Goal: Task Accomplishment & Management: Complete application form

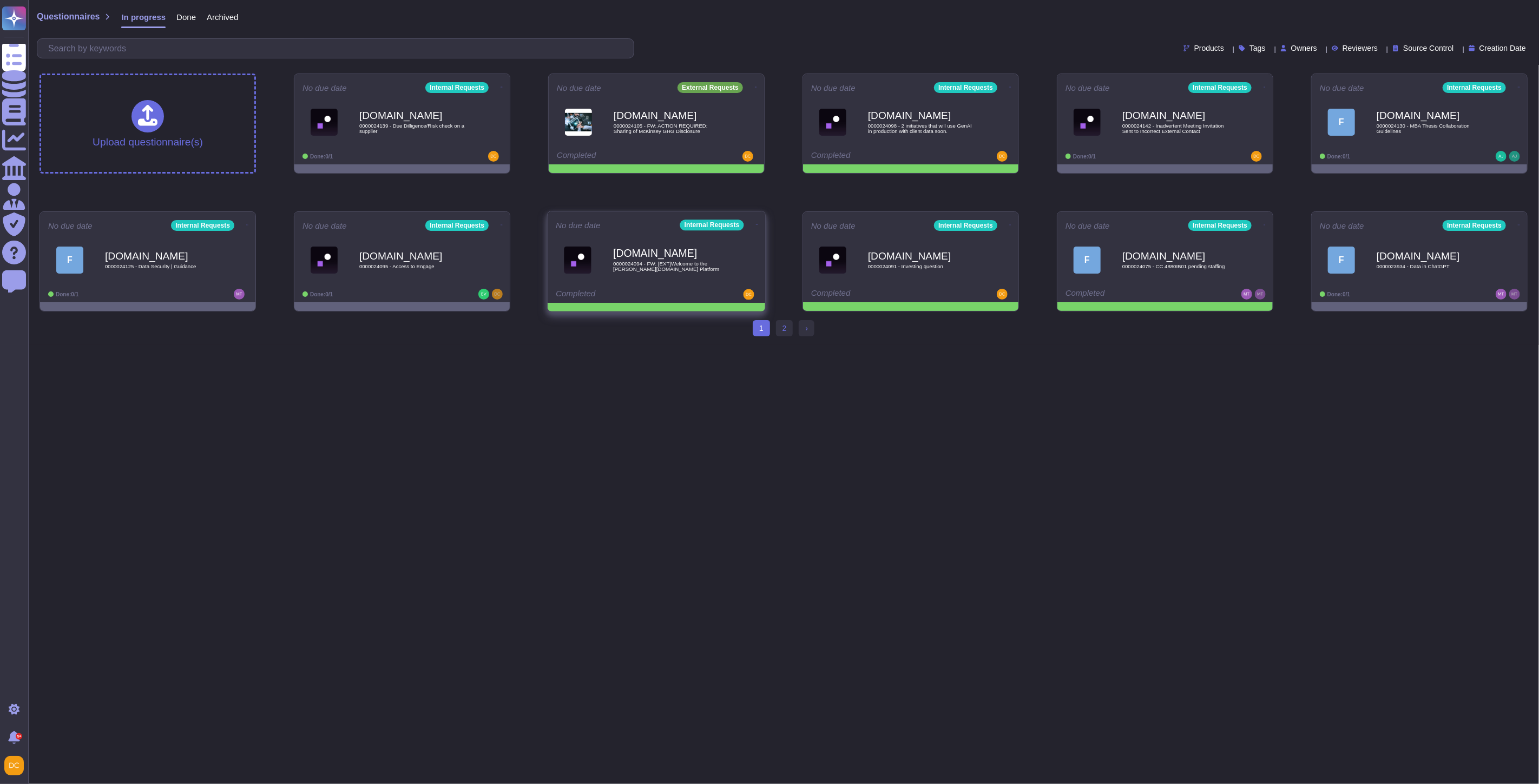
click at [755, 219] on span at bounding box center [757, 223] width 4 height 11
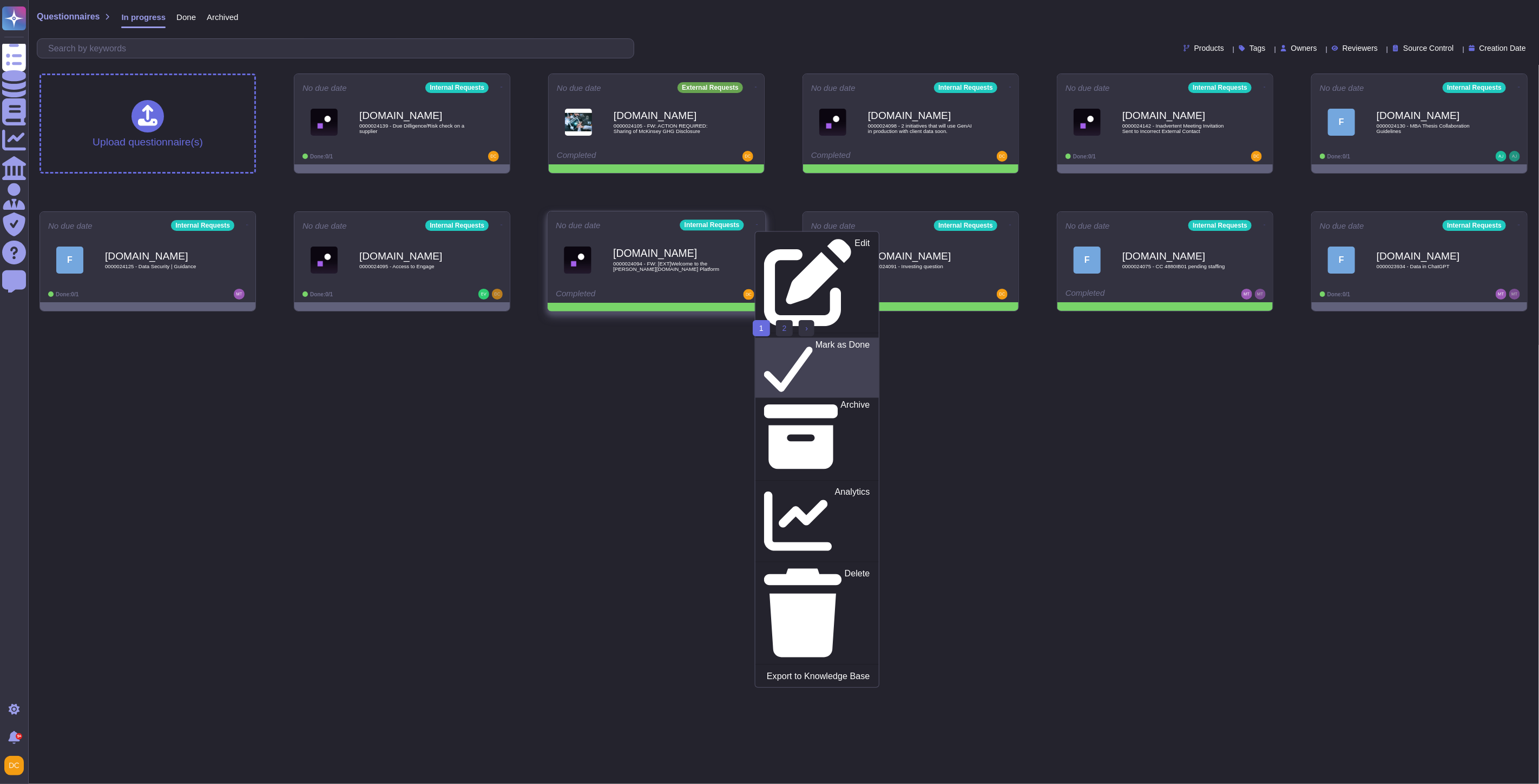
click at [816, 341] on p "Mark as Done" at bounding box center [842, 368] width 54 height 55
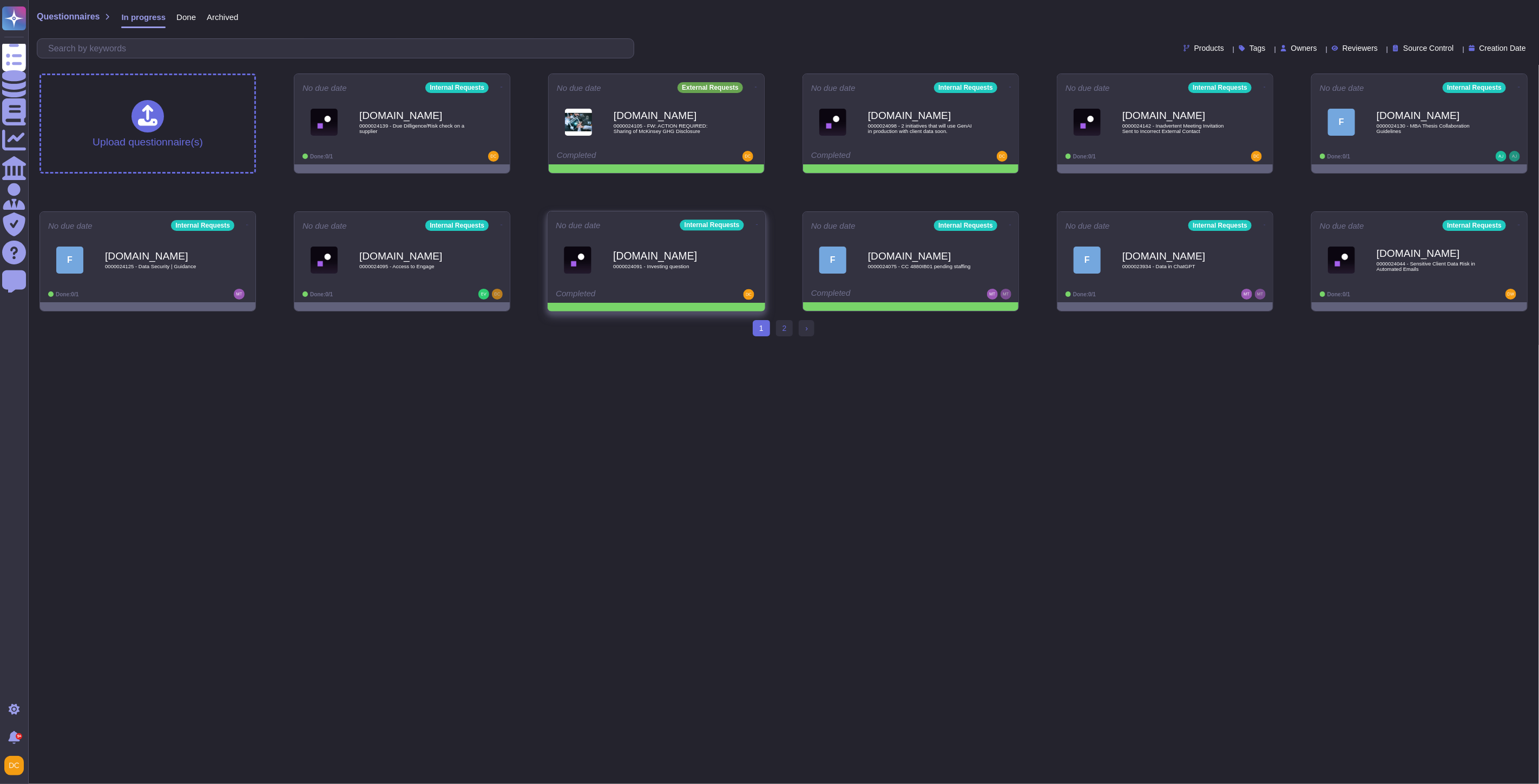
click at [756, 223] on icon at bounding box center [757, 225] width 2 height 3
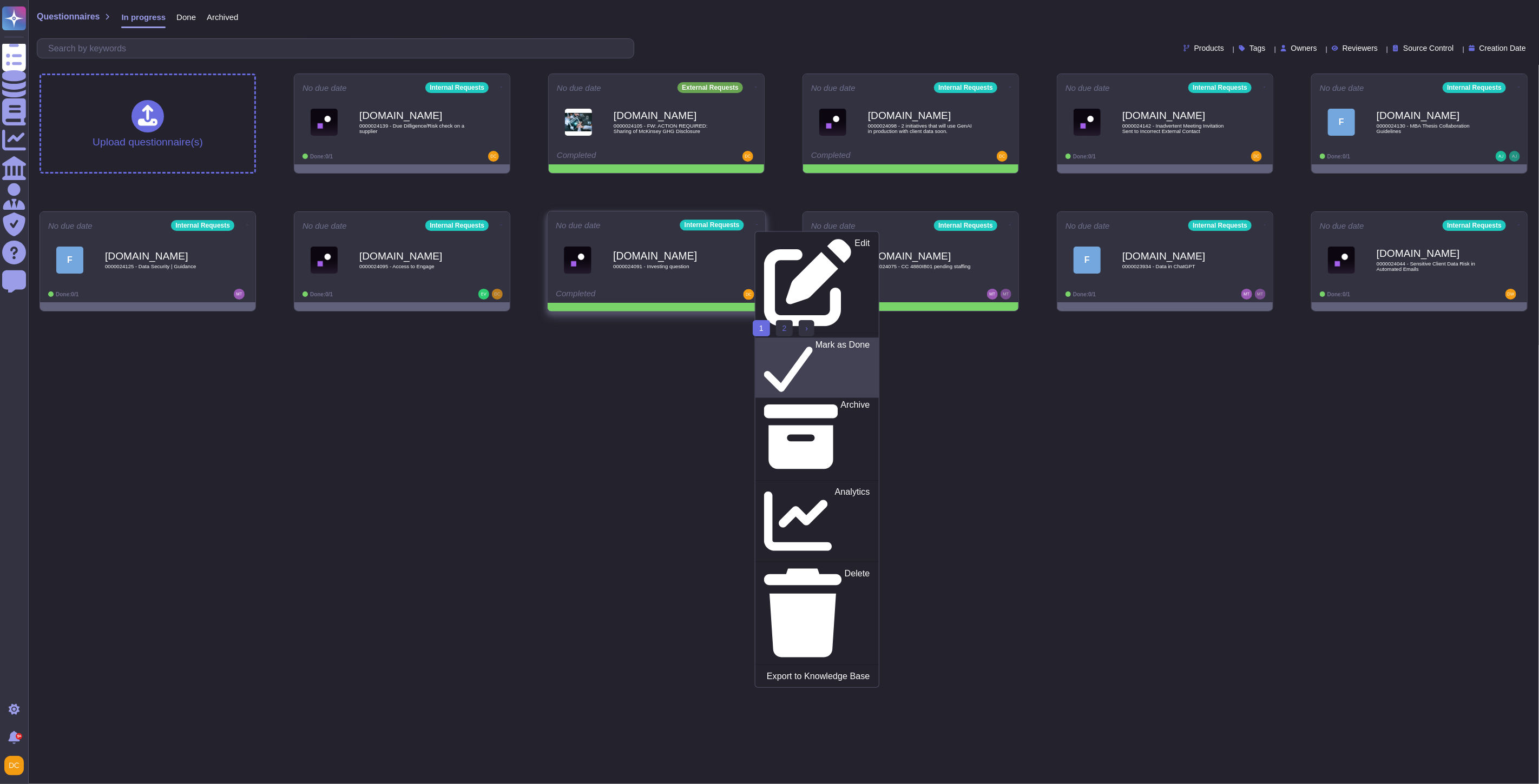
click at [816, 341] on p "Mark as Done" at bounding box center [842, 368] width 54 height 55
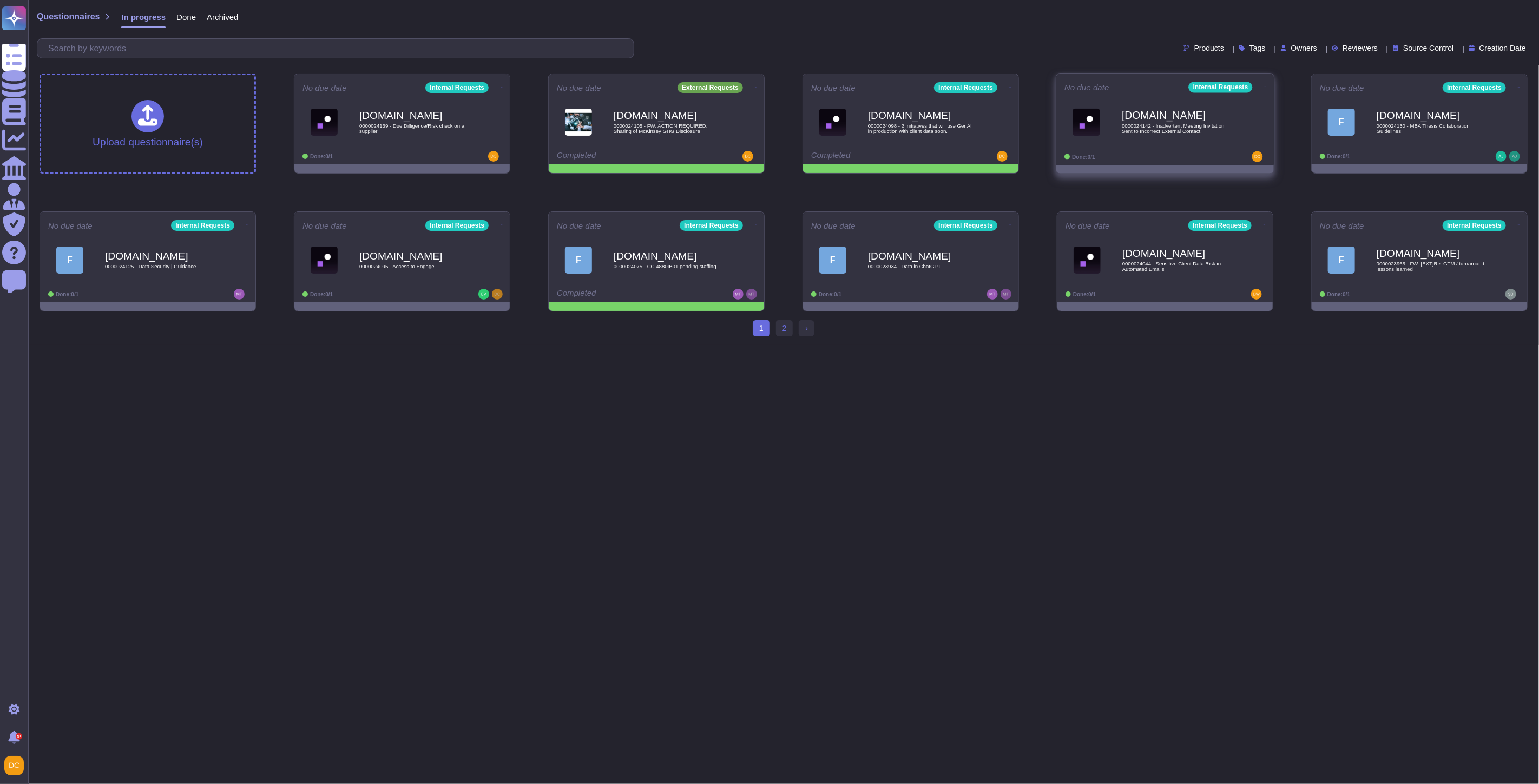
click at [1184, 121] on div "[DOMAIN_NAME] 0000024142 - Inadvertent Meeting Invitation Sent to Incorrect Ext…" at bounding box center [1176, 122] width 109 height 44
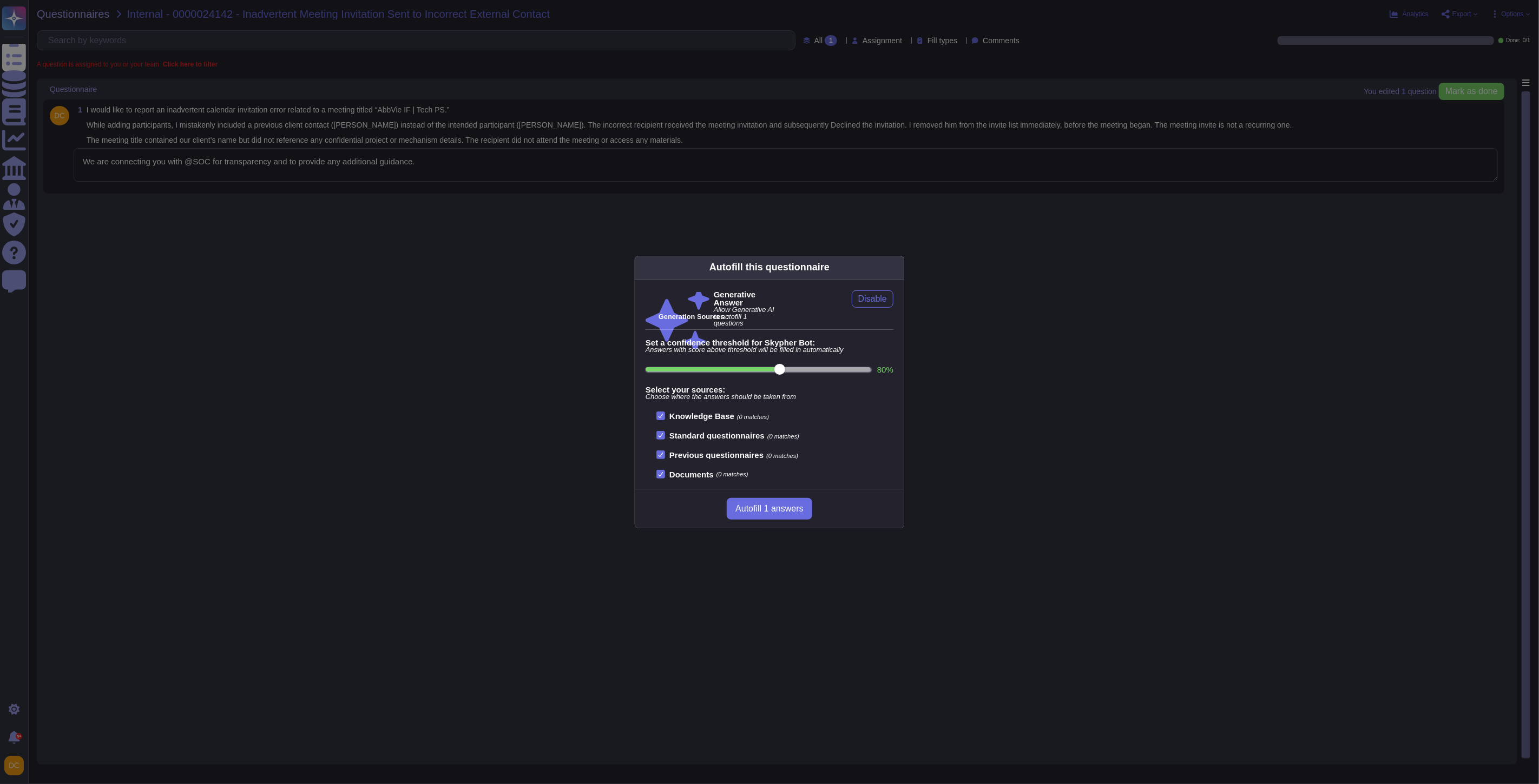
type textarea "We are connecting you with @SOC for transparency and to provide any additional …"
click at [265, 164] on div "Autofill this questionnaire Generative Answer Allow Generative AI to autofill 1…" at bounding box center [770, 392] width 1539 height 784
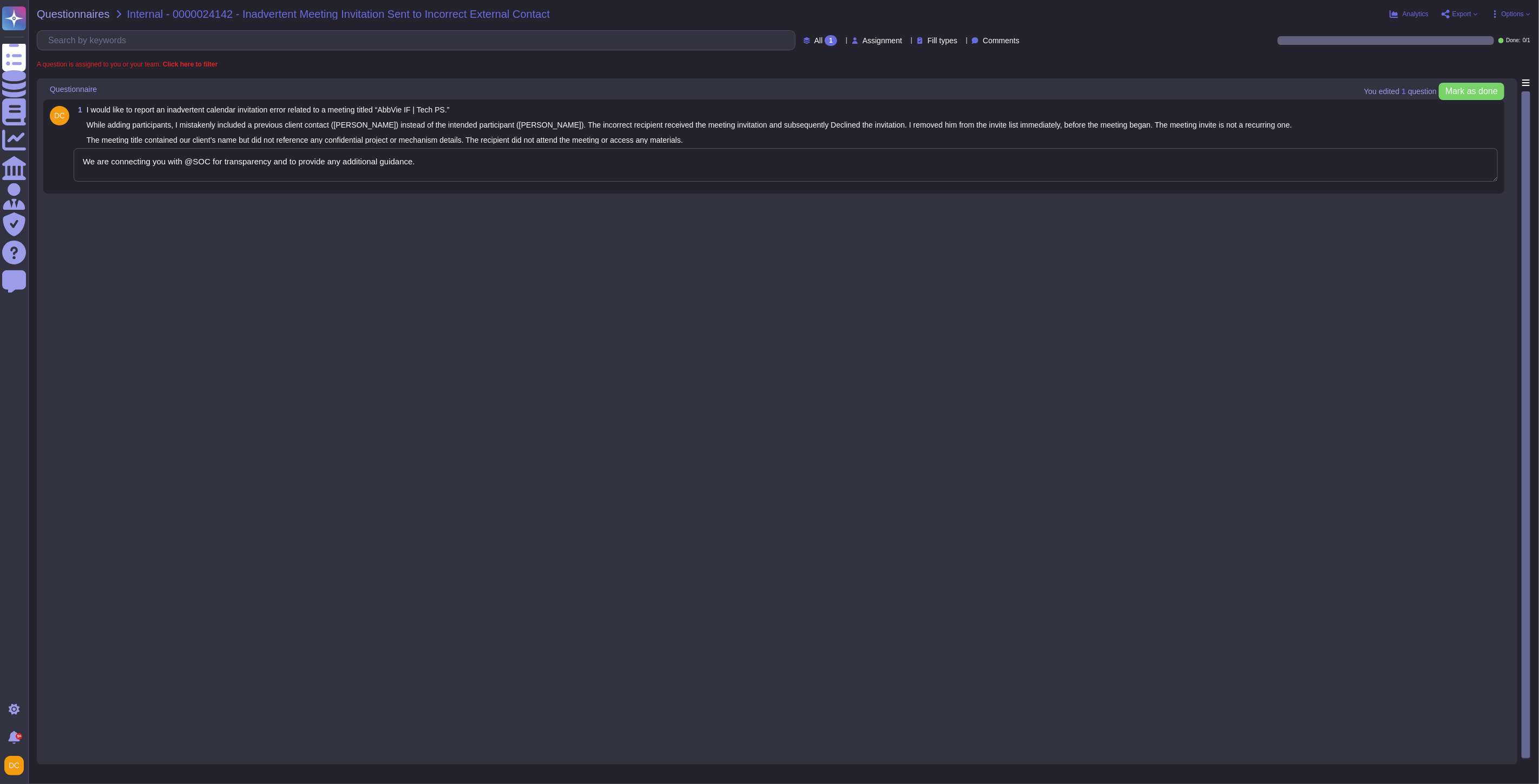
click at [201, 174] on textarea "We are connecting you with @SOC for transparency and to provide any additional …" at bounding box center [786, 165] width 1424 height 33
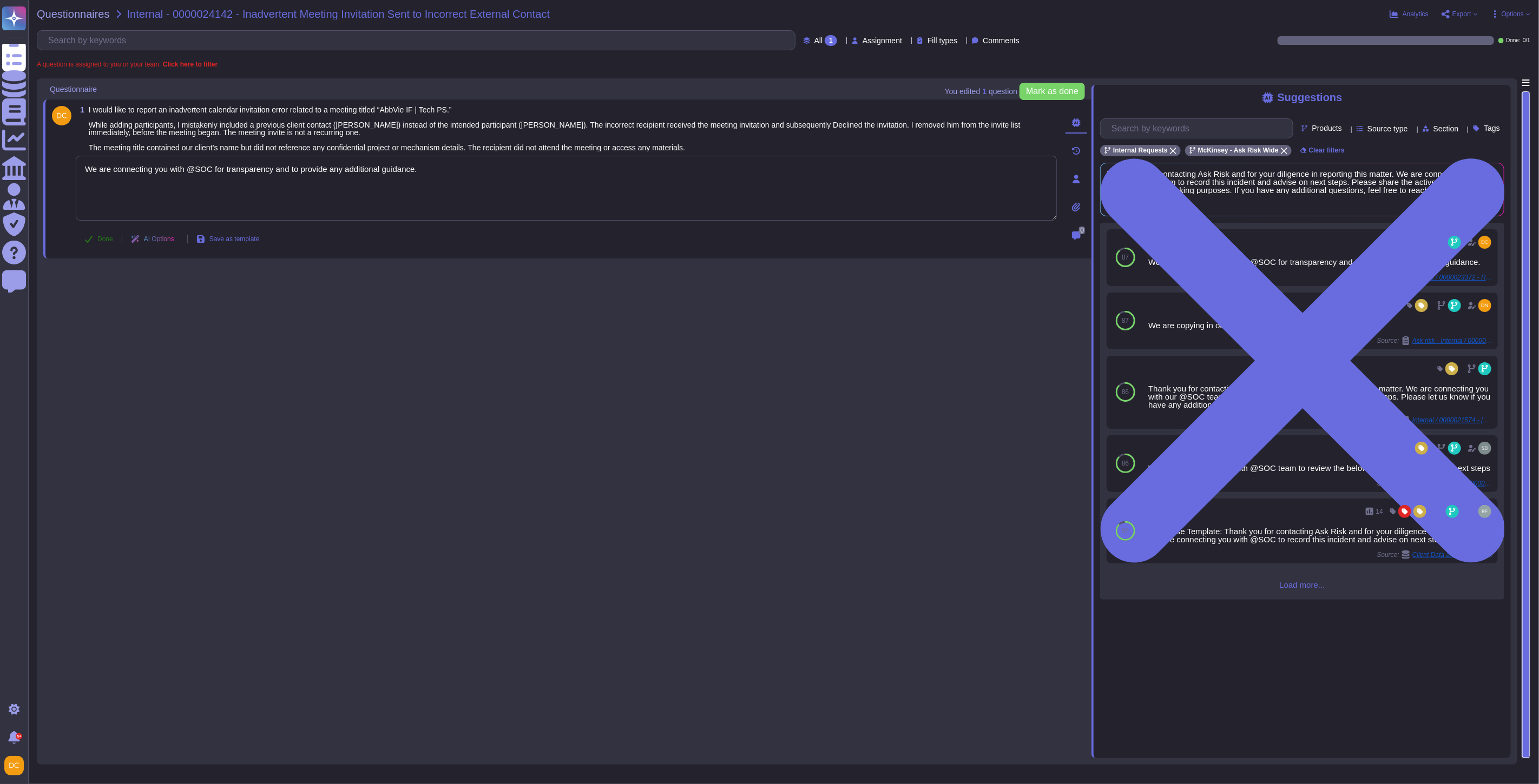
click at [102, 236] on span "Done" at bounding box center [105, 239] width 16 height 7
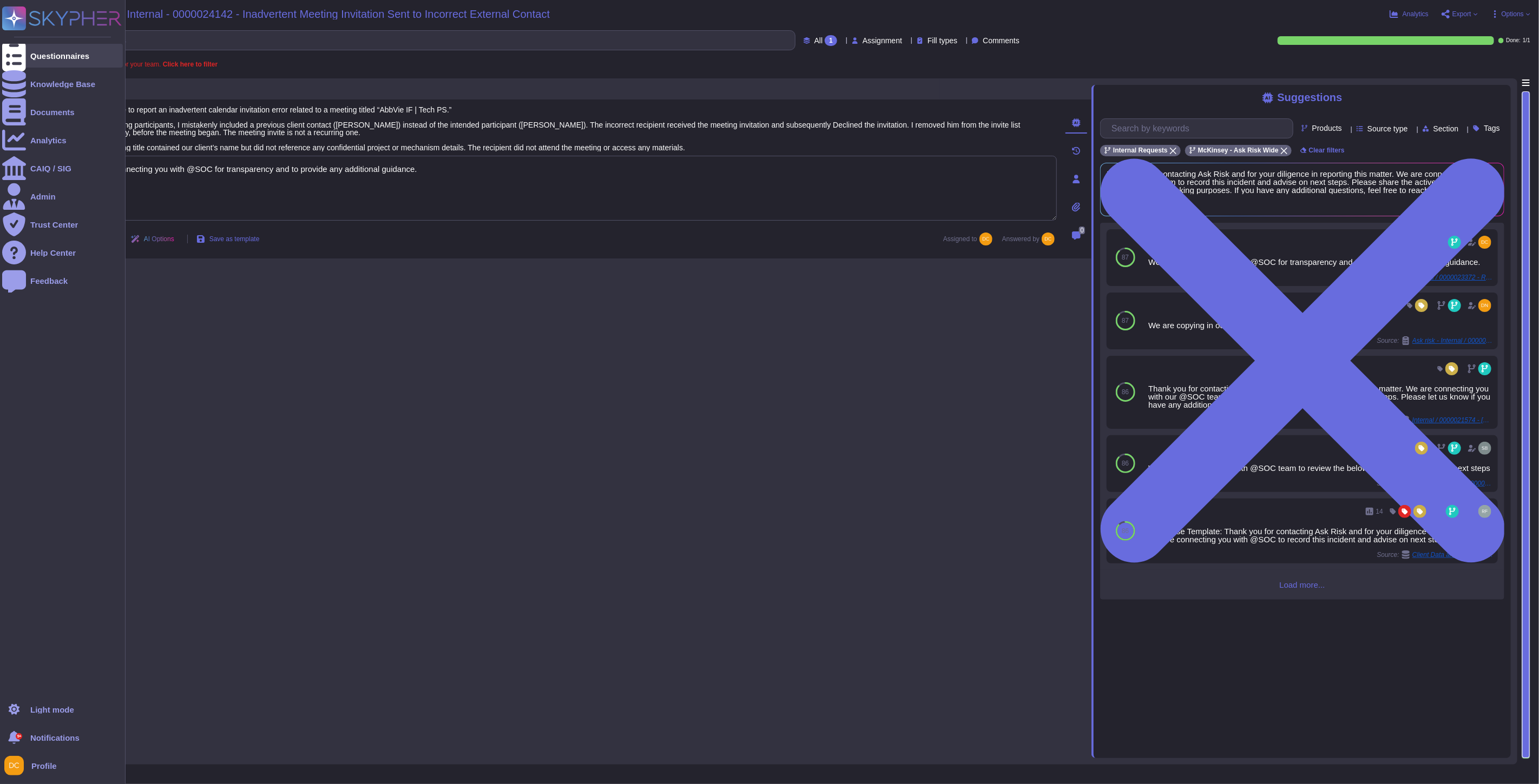
click at [15, 52] on icon at bounding box center [14, 56] width 24 height 32
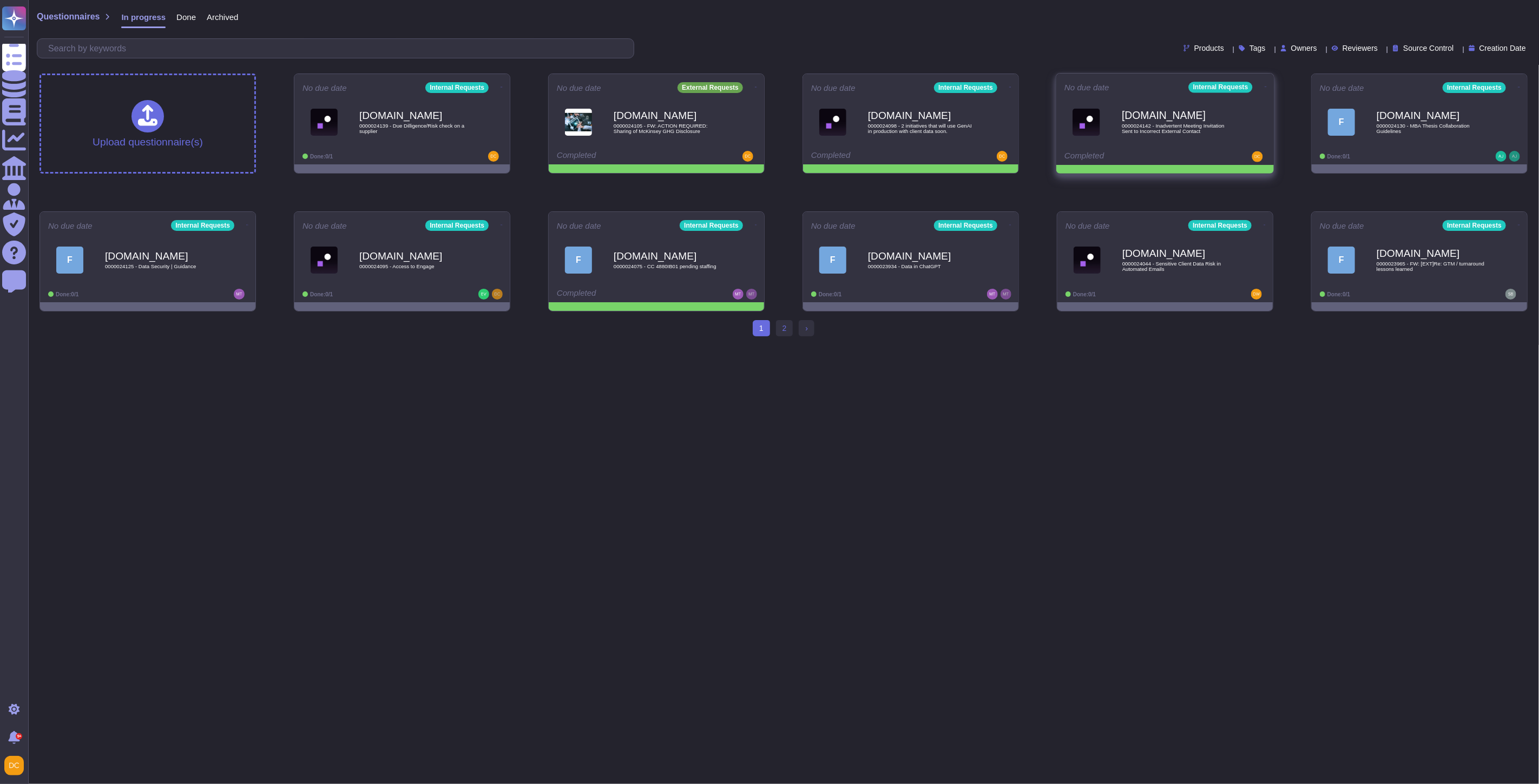
click at [1265, 87] on icon at bounding box center [1266, 87] width 2 height 1
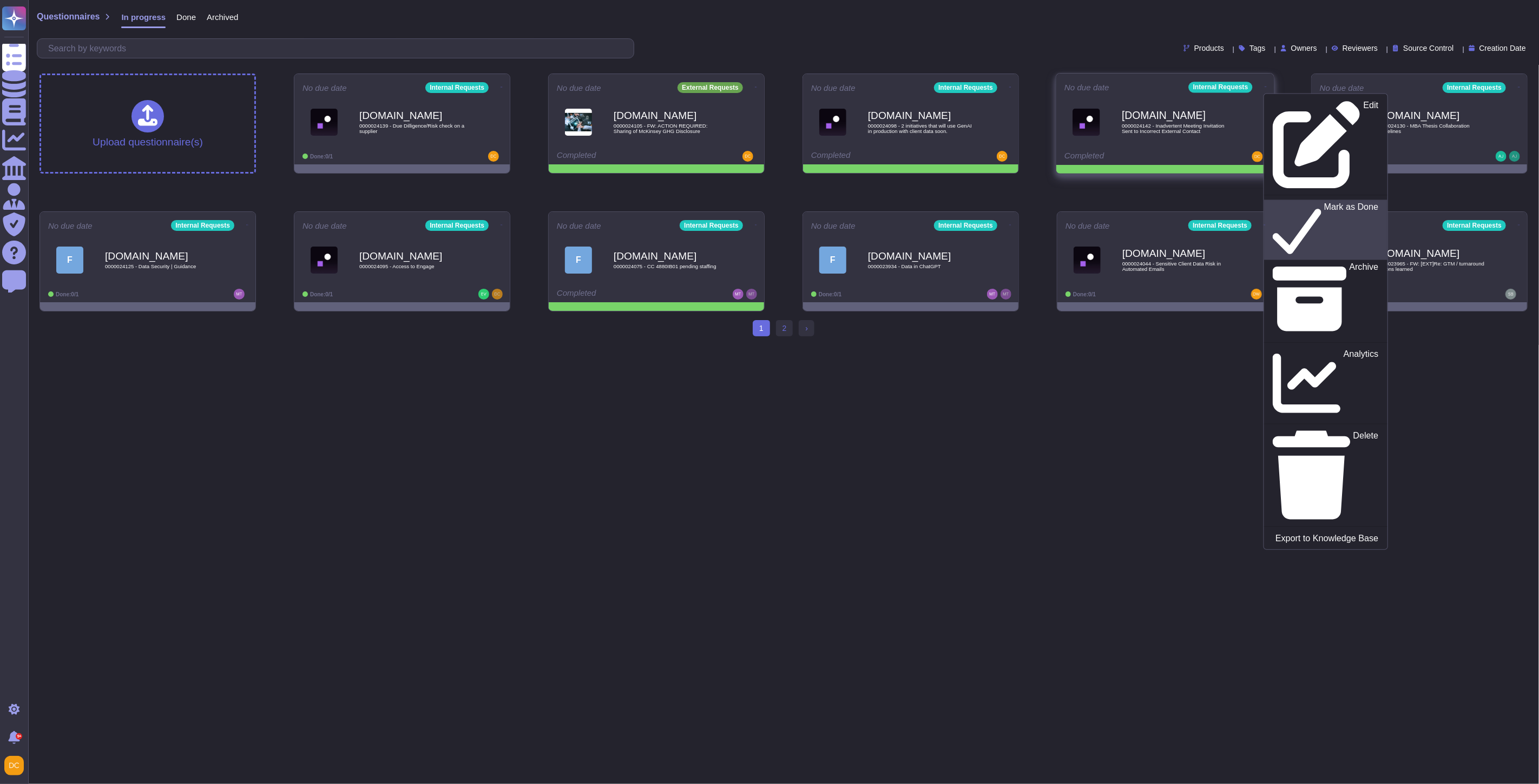
click at [1273, 202] on icon at bounding box center [1297, 230] width 49 height 56
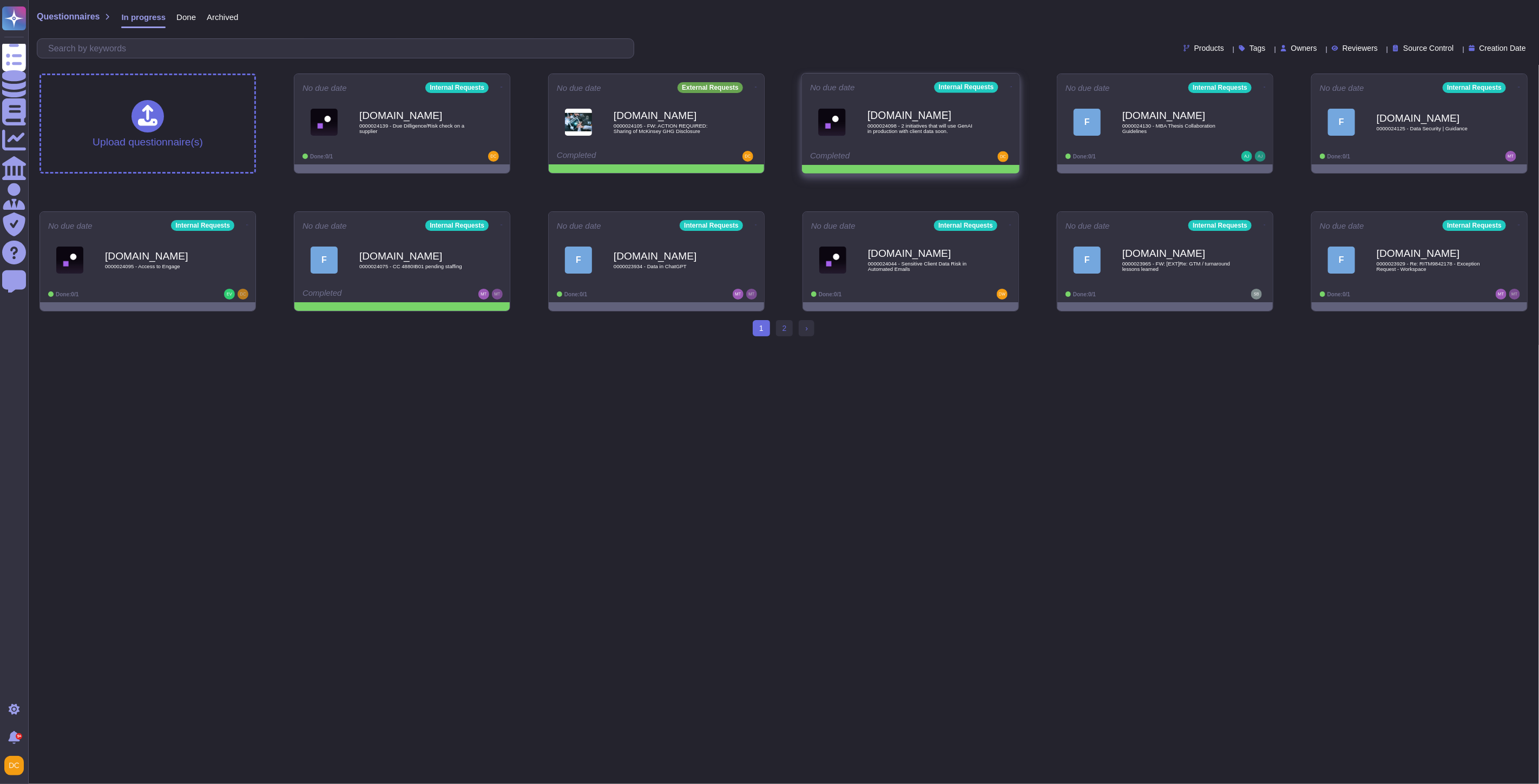
click at [1010, 85] on icon at bounding box center [1011, 87] width 2 height 3
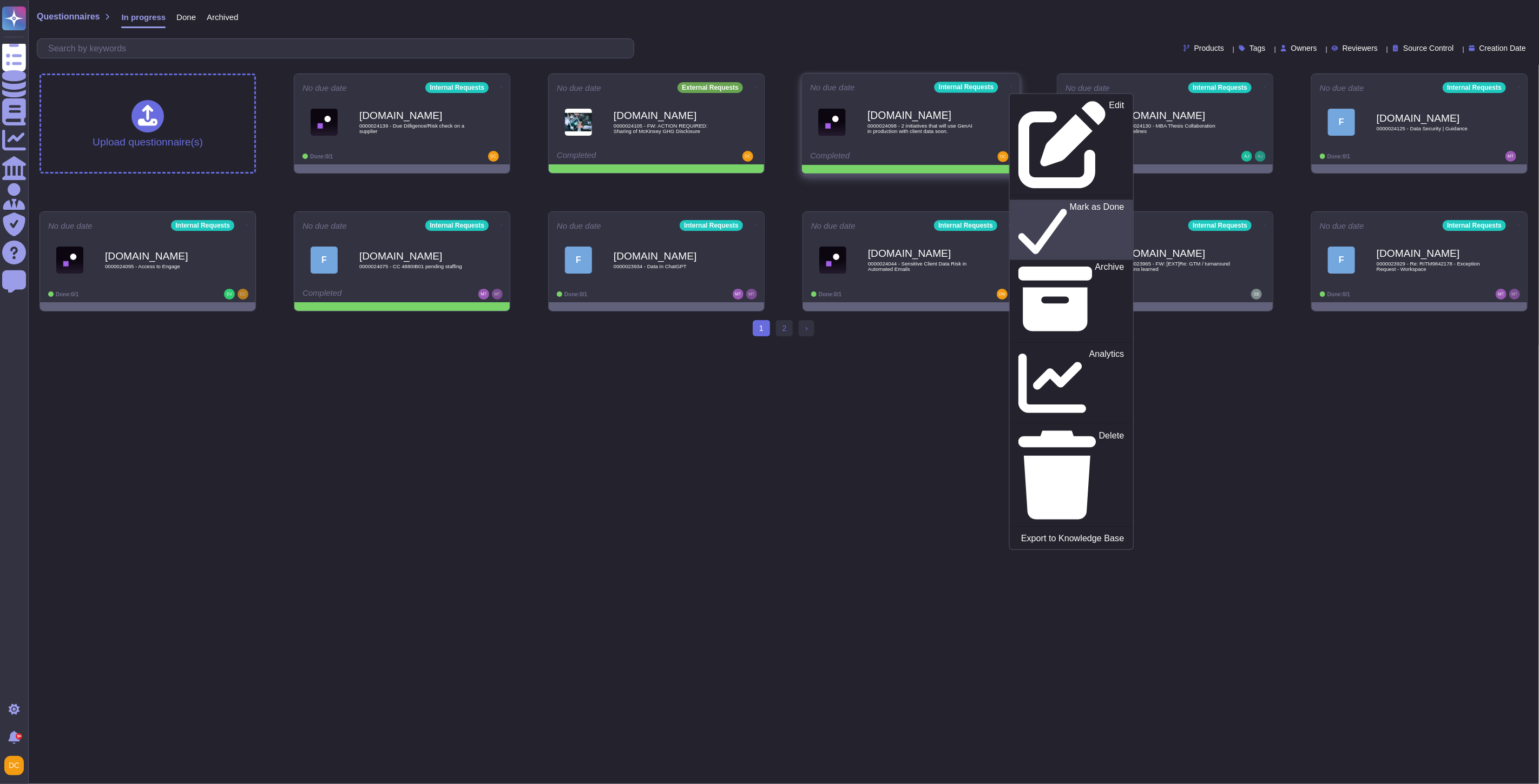
click at [1037, 199] on link "Mark as Done" at bounding box center [1071, 229] width 124 height 60
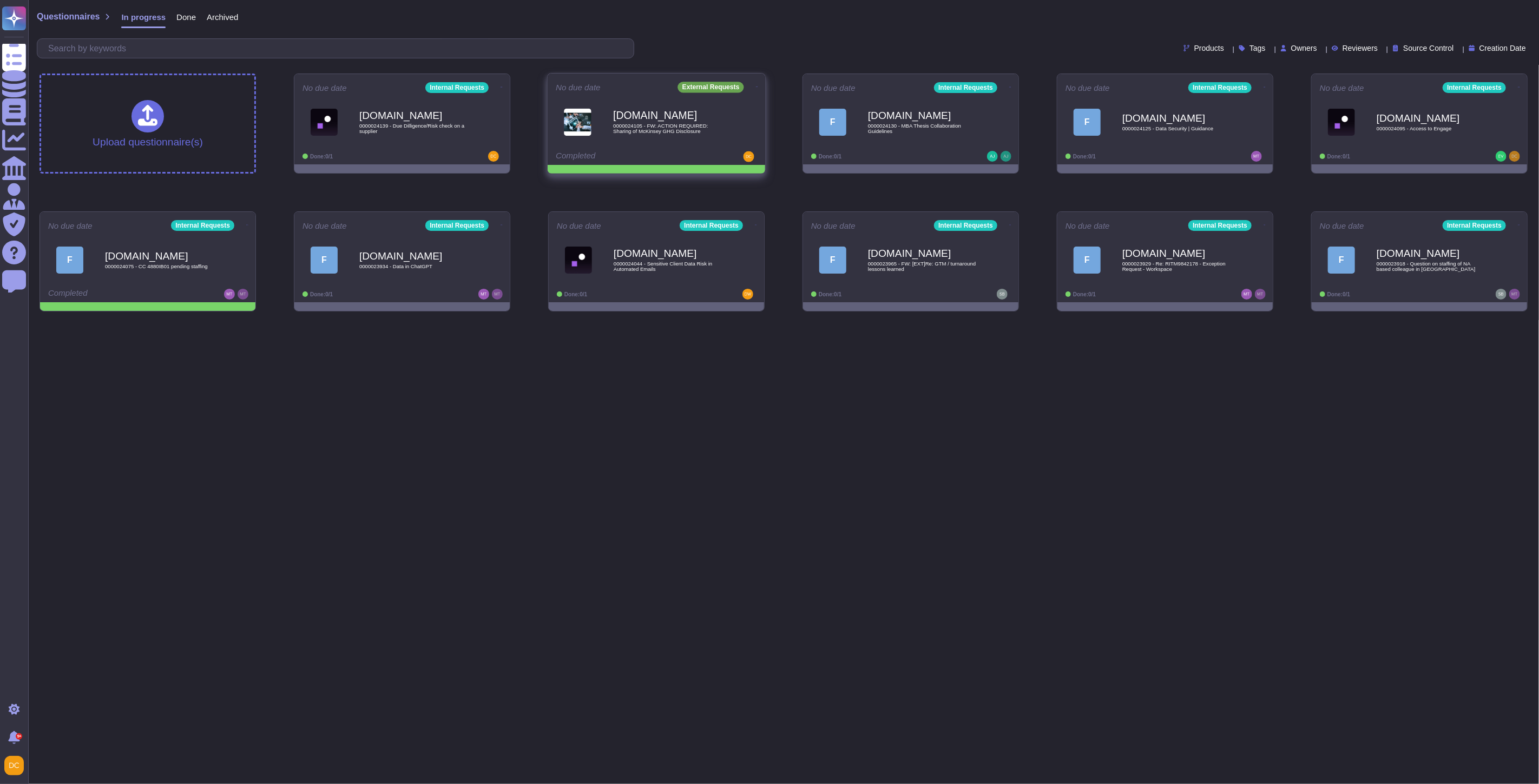
click at [756, 85] on icon at bounding box center [757, 87] width 2 height 3
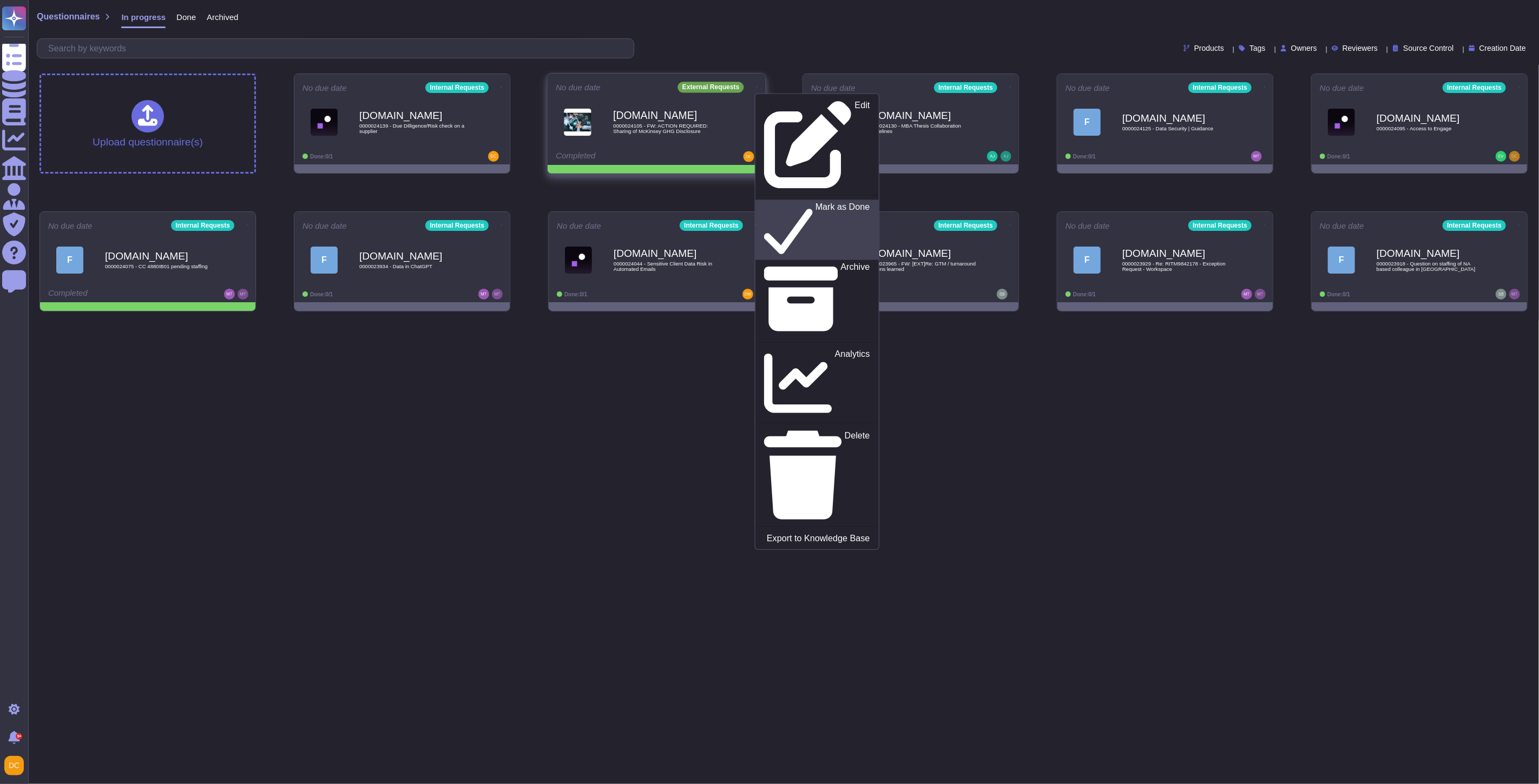
click at [816, 203] on p "Mark as Done" at bounding box center [842, 230] width 54 height 55
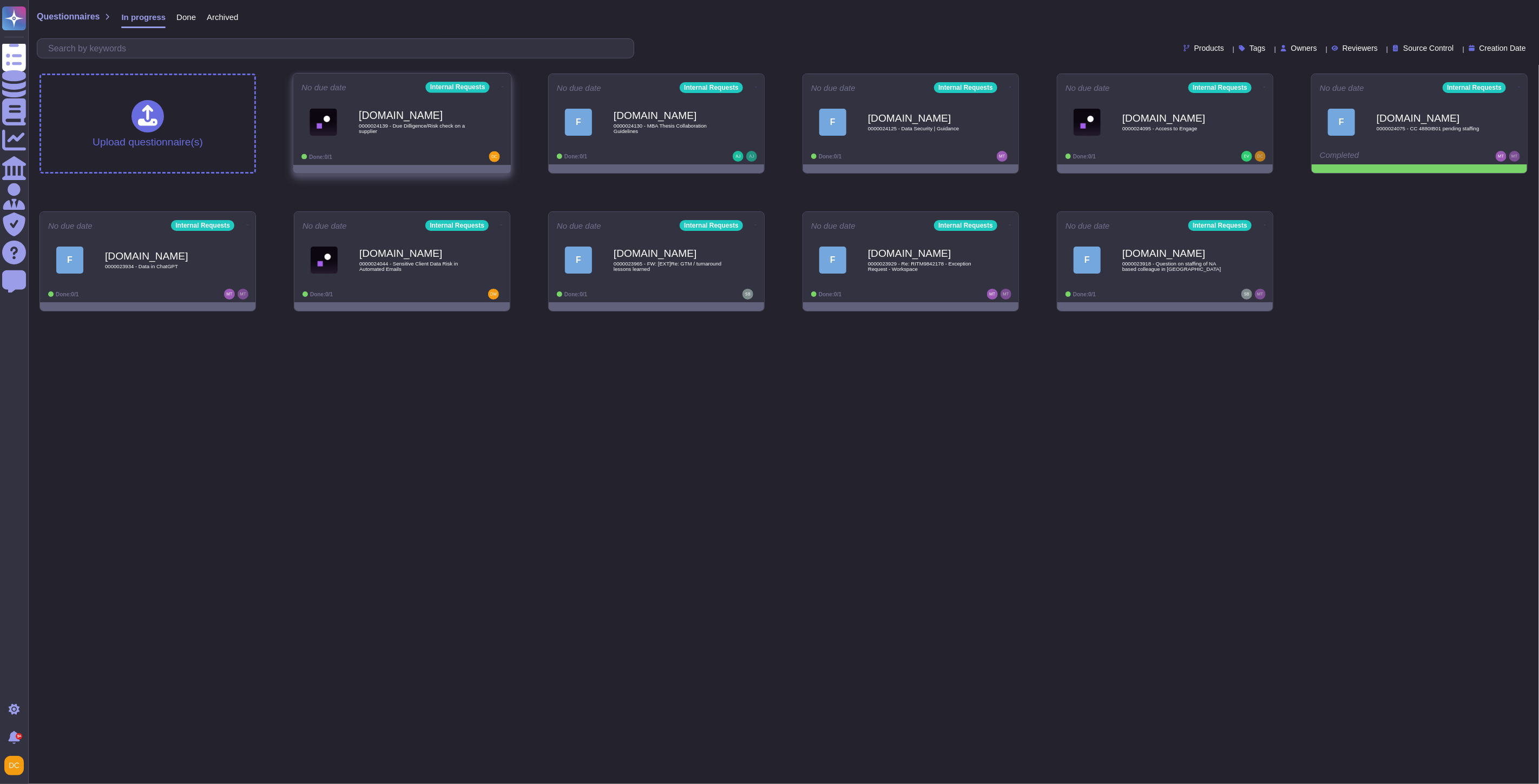
click at [437, 144] on div "[DOMAIN_NAME] 0000024139 - Due Dilligence/Risk check on a supplier" at bounding box center [402, 122] width 201 height 54
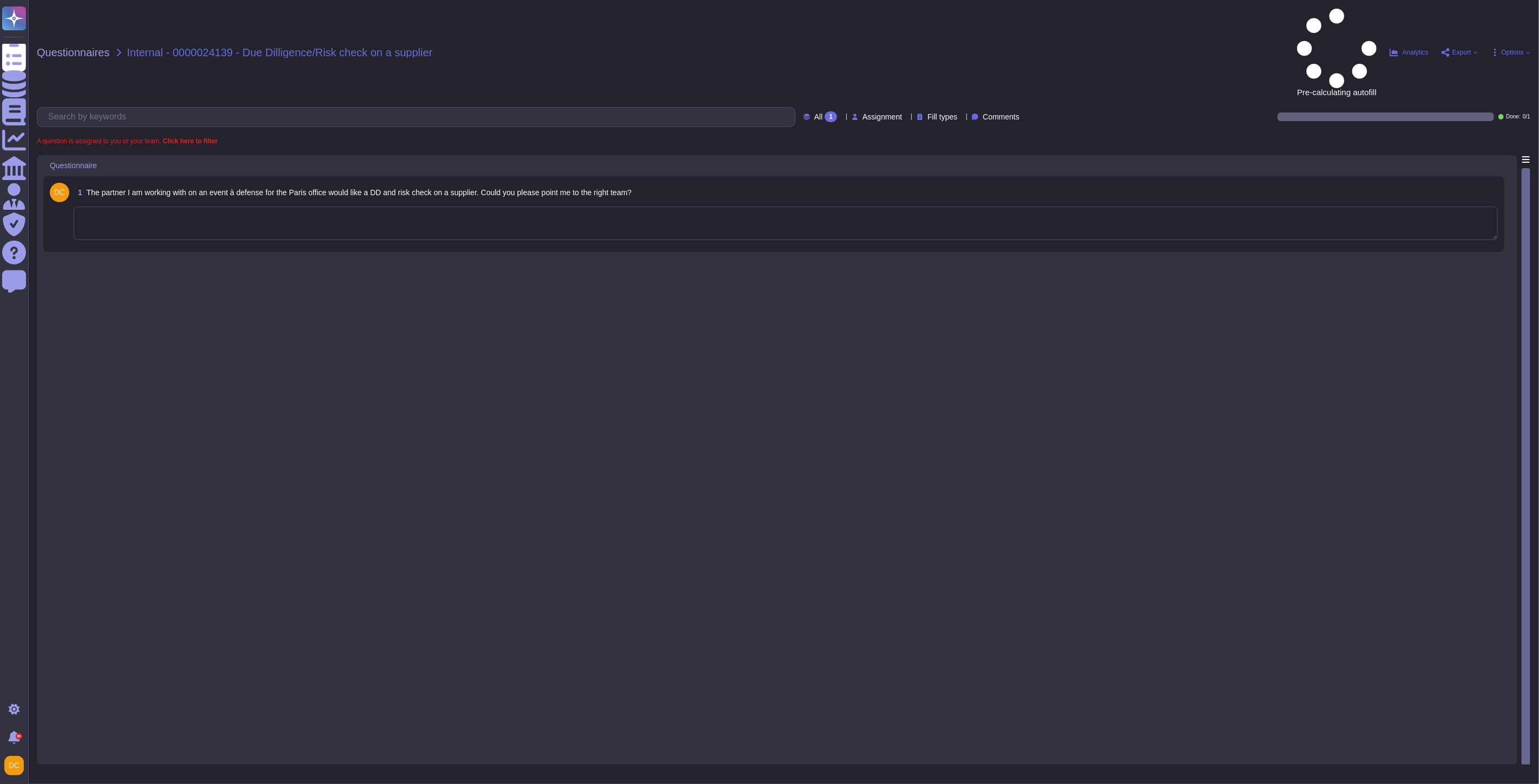
click at [220, 183] on div "1 The partner I am working with on an event à defense for the Paris office woul…" at bounding box center [774, 214] width 1448 height 63
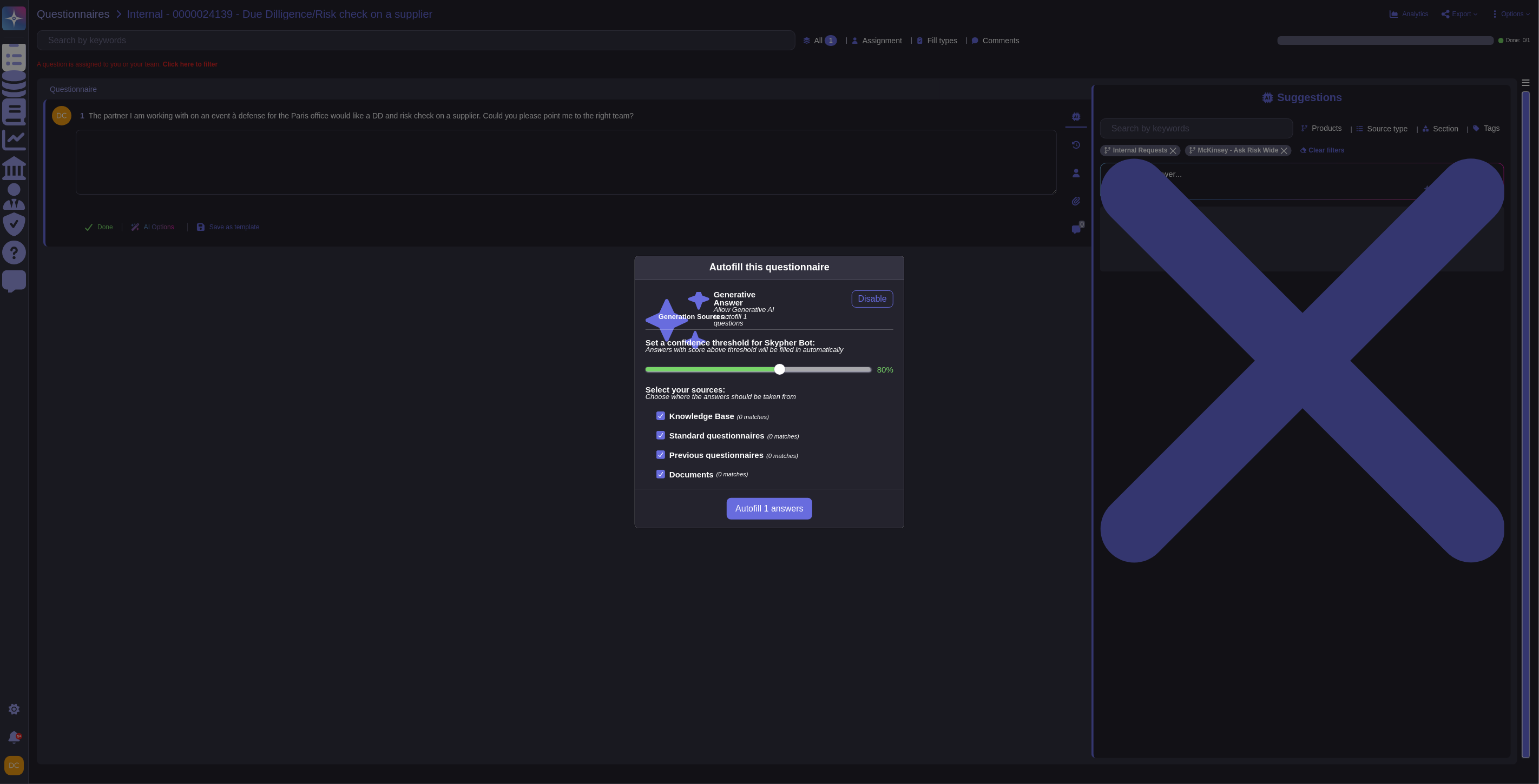
click at [637, 188] on div "Autofill this questionnaire Generative Answer Allow Generative AI to autofill 1…" at bounding box center [770, 392] width 1539 height 784
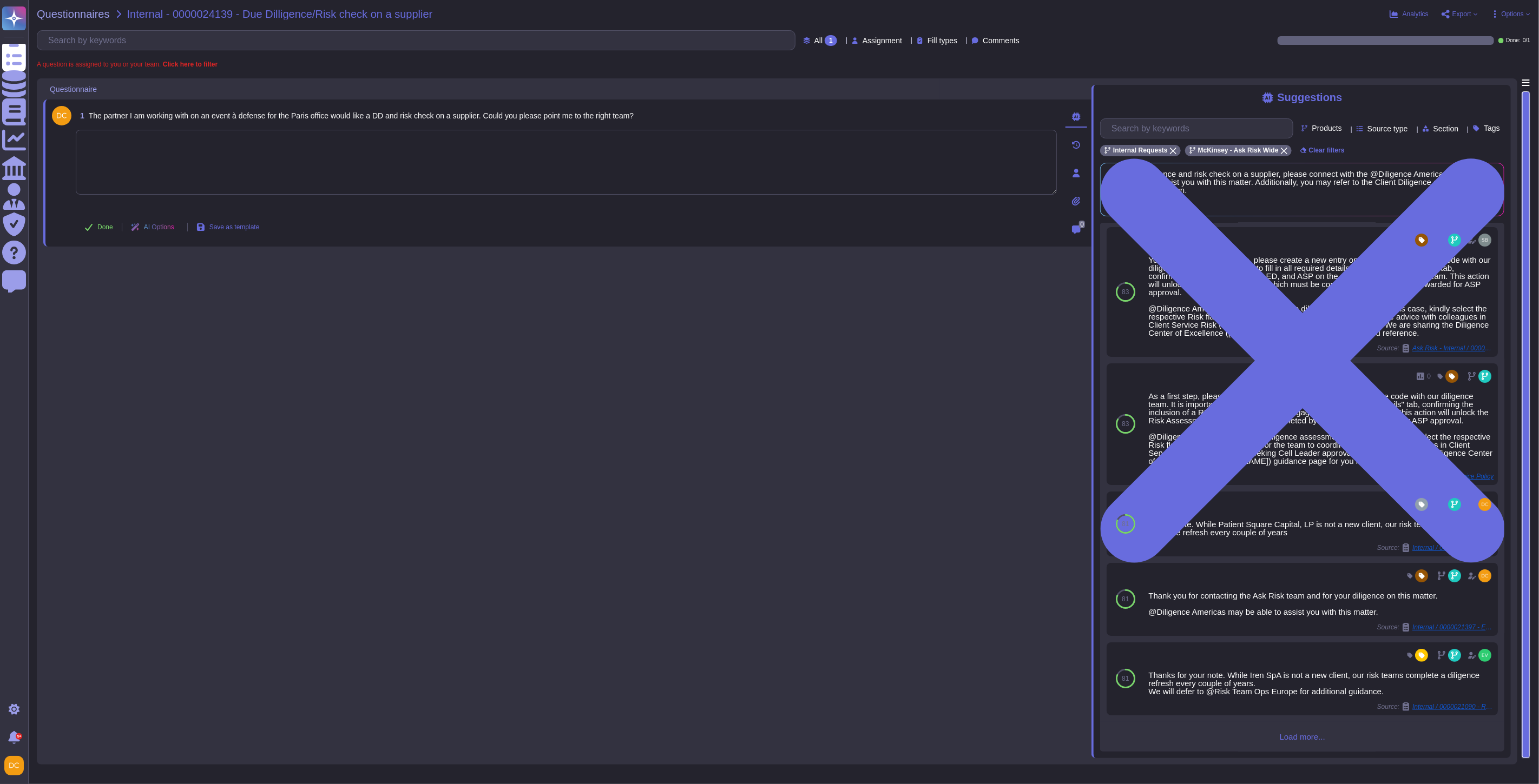
click at [1311, 737] on span "Load more..." at bounding box center [1302, 737] width 404 height 8
click at [1191, 132] on input "text" at bounding box center [1199, 128] width 186 height 19
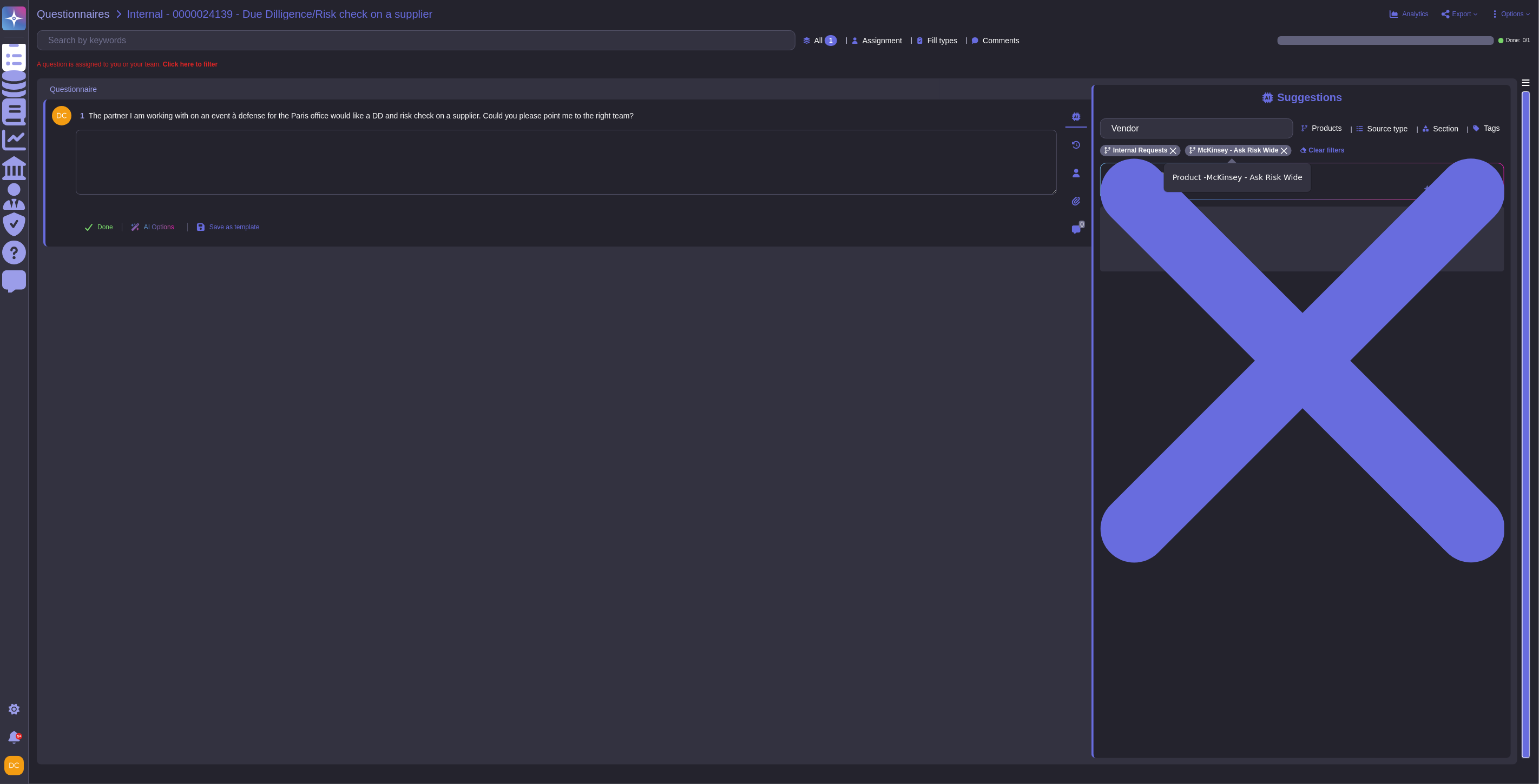
click at [1281, 150] on icon at bounding box center [1284, 150] width 7 height 7
click at [1170, 127] on input "Vendor" at bounding box center [1194, 128] width 176 height 19
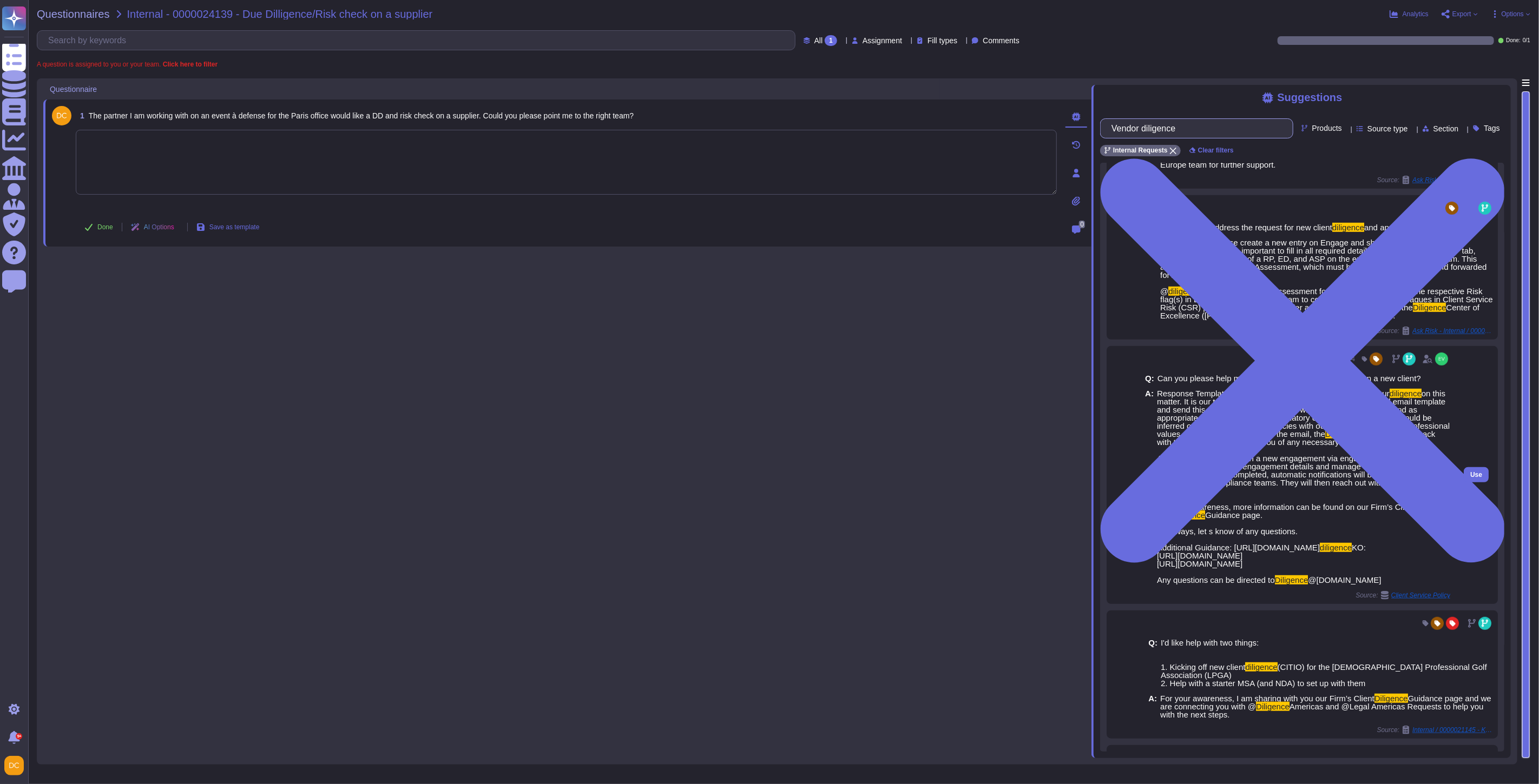
scroll to position [666, 0]
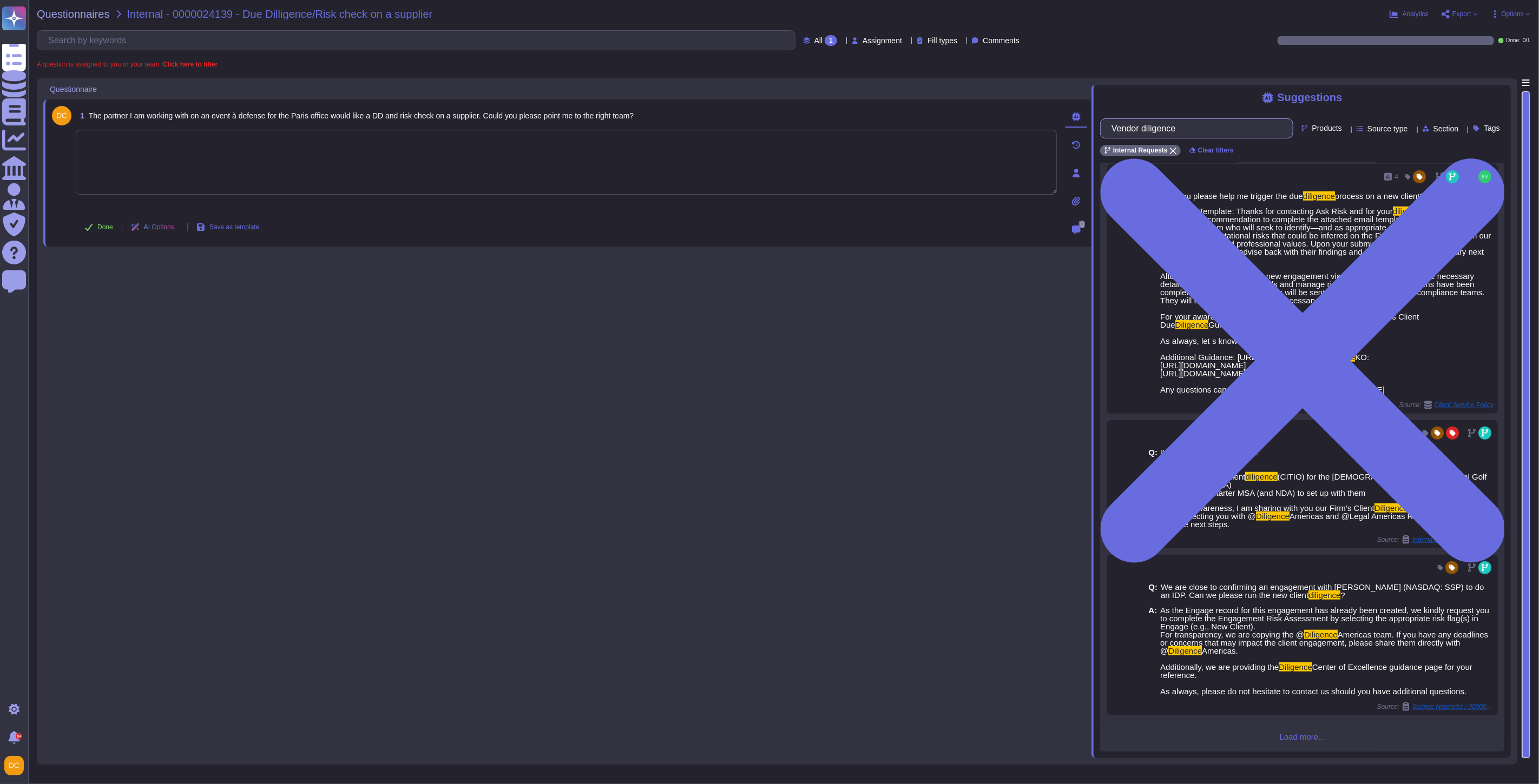
type input "Vendor diligence"
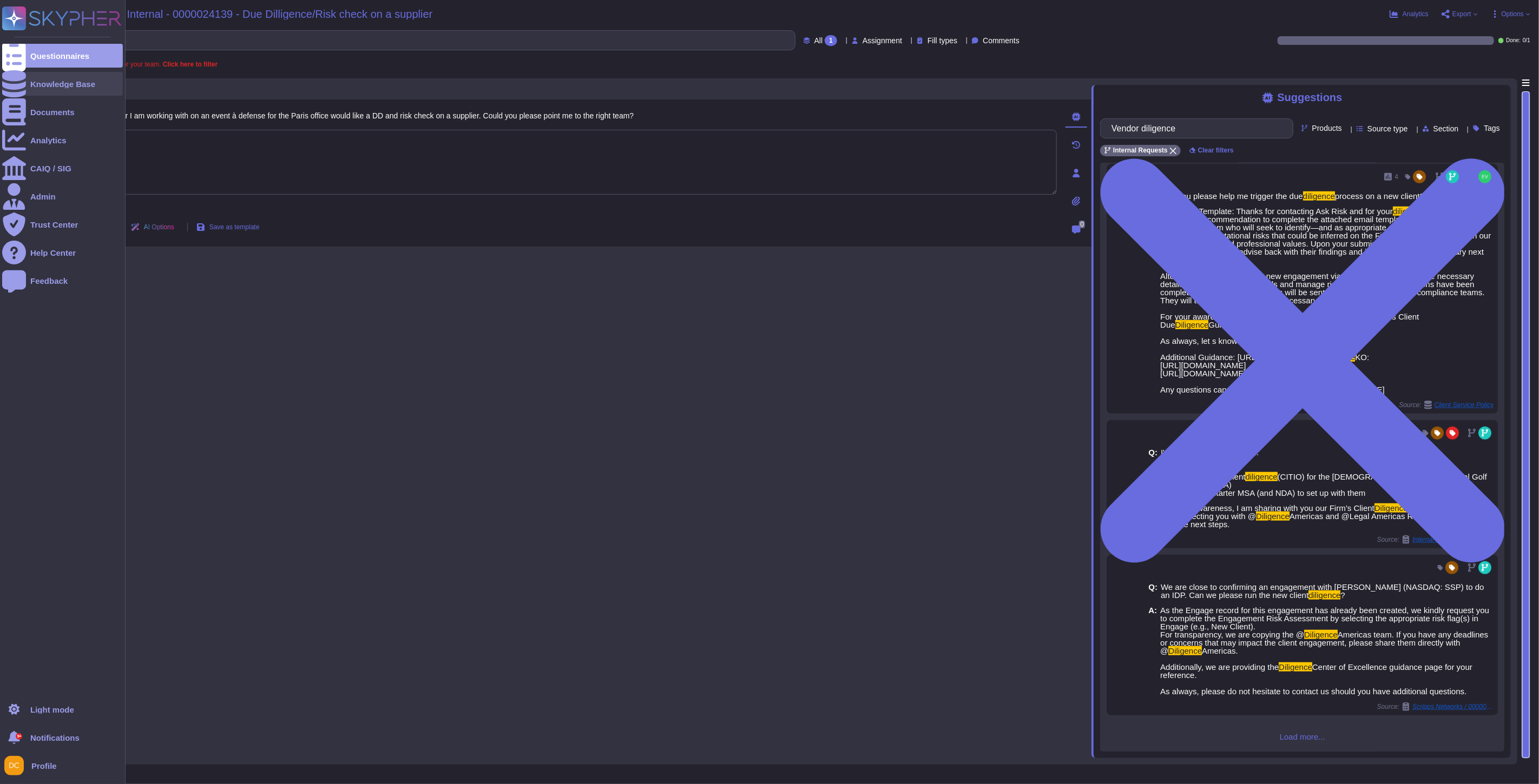
click at [13, 79] on icon at bounding box center [14, 84] width 24 height 27
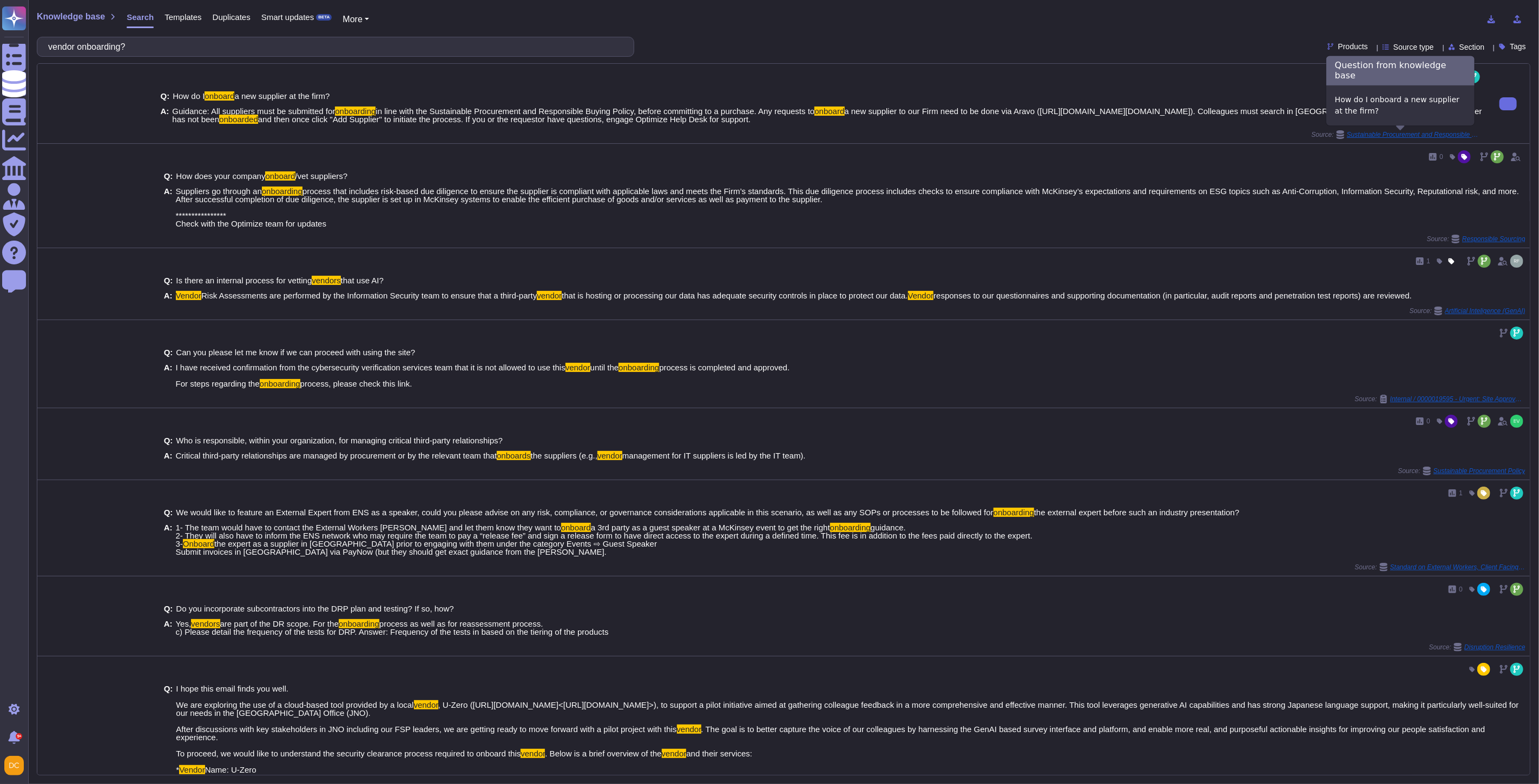
click at [1394, 134] on span "Sustainable Procurement and Responsible Buying Policy" at bounding box center [1414, 134] width 135 height 7
type input "vendor onboarding?"
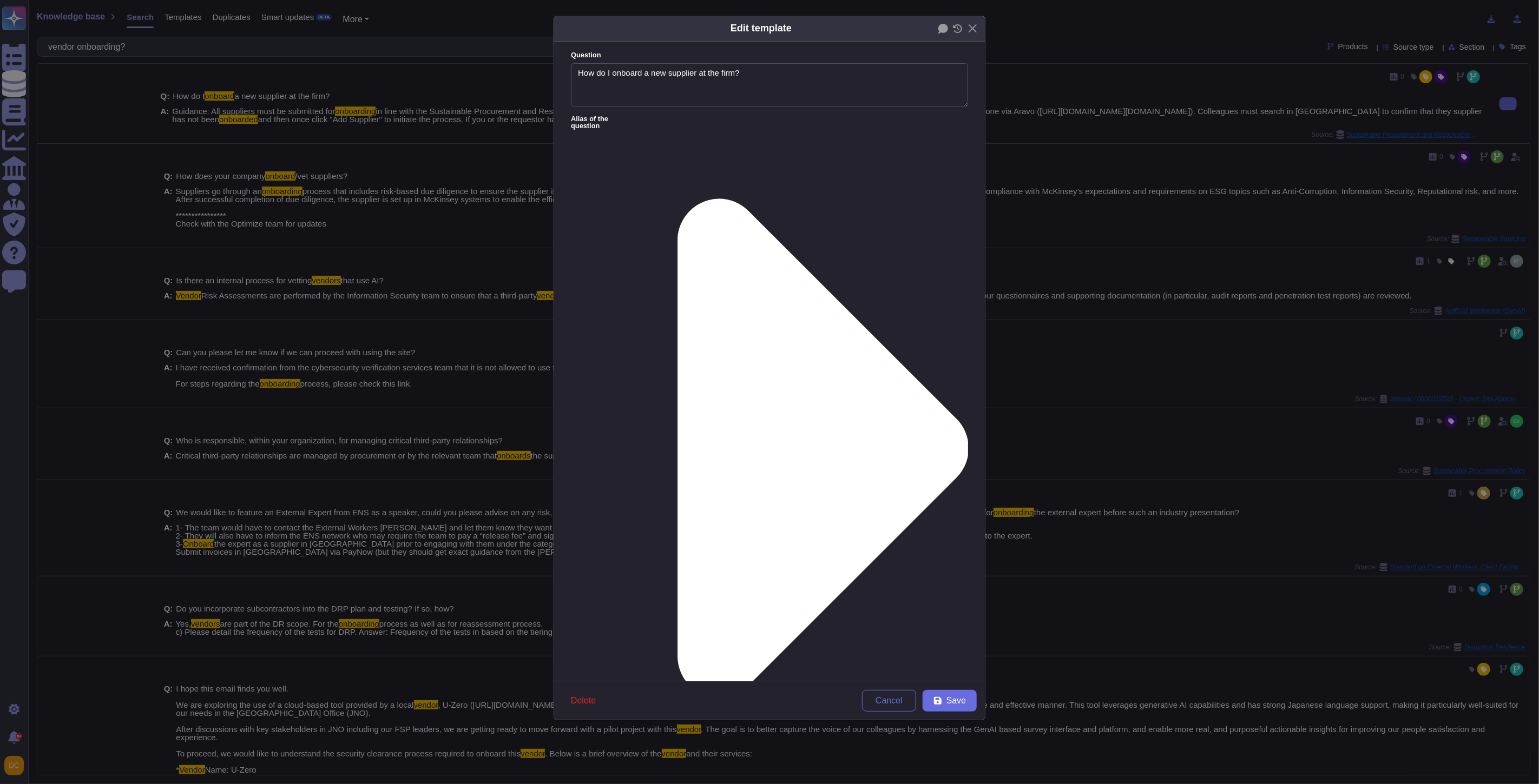
type textarea "How do I onboard a new supplier at the firm?"
type textarea "Guidance: All suppliers must be submitted for onboarding in line with the Susta…"
drag, startPoint x: 616, startPoint y: 155, endPoint x: 787, endPoint y: 187, distance: 174.0
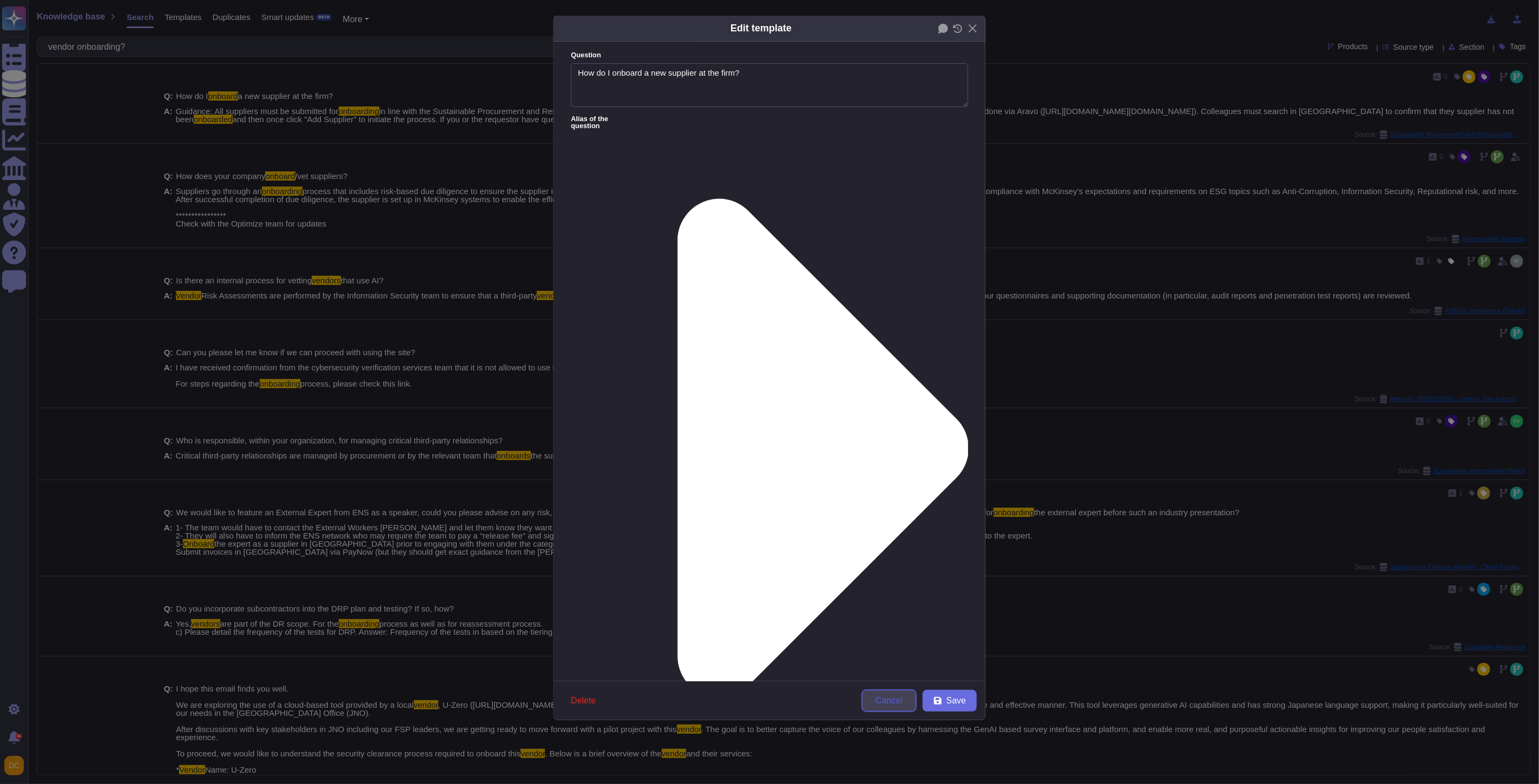
click at [886, 702] on span "Cancel" at bounding box center [889, 701] width 27 height 8
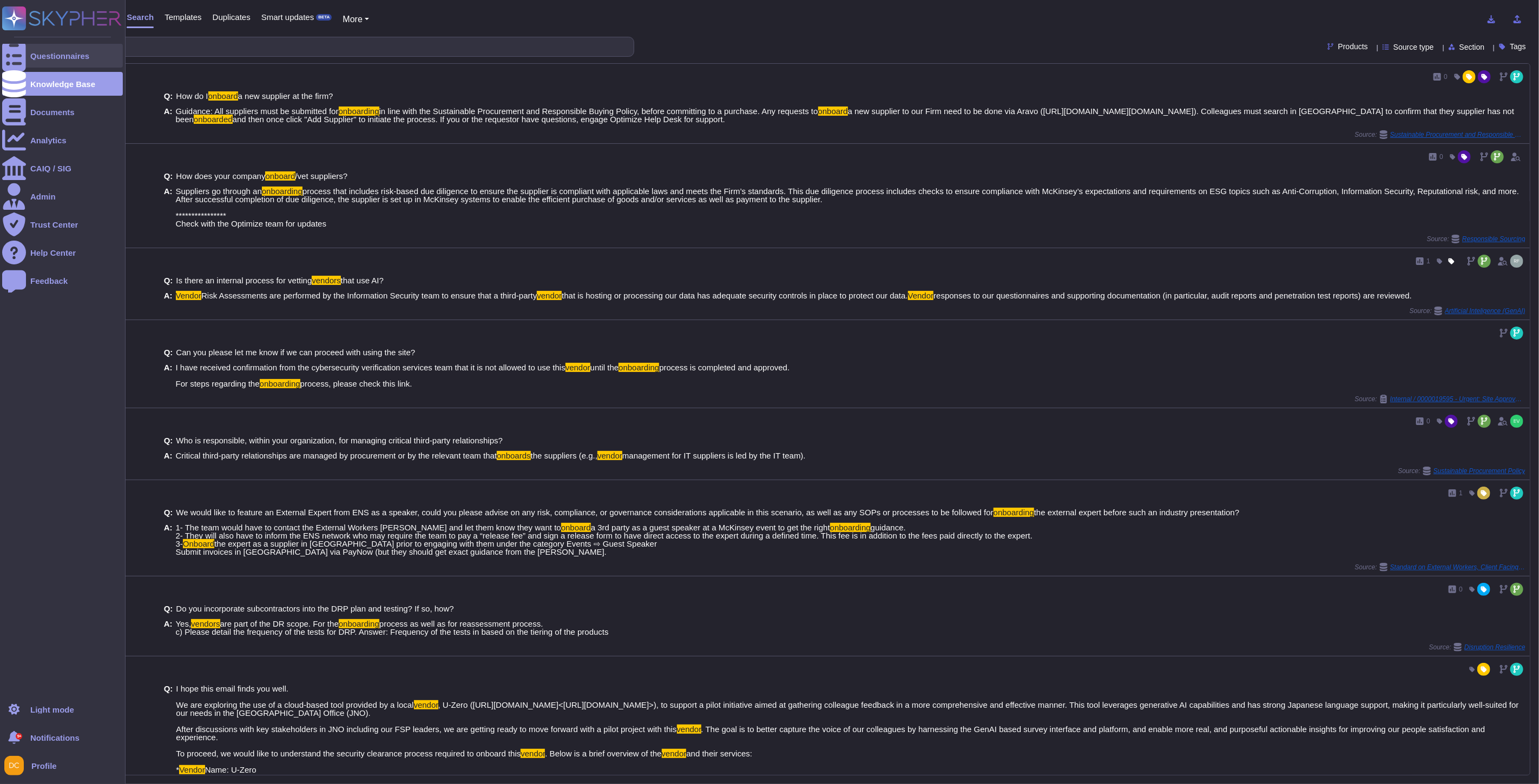
click at [22, 56] on div at bounding box center [14, 56] width 24 height 24
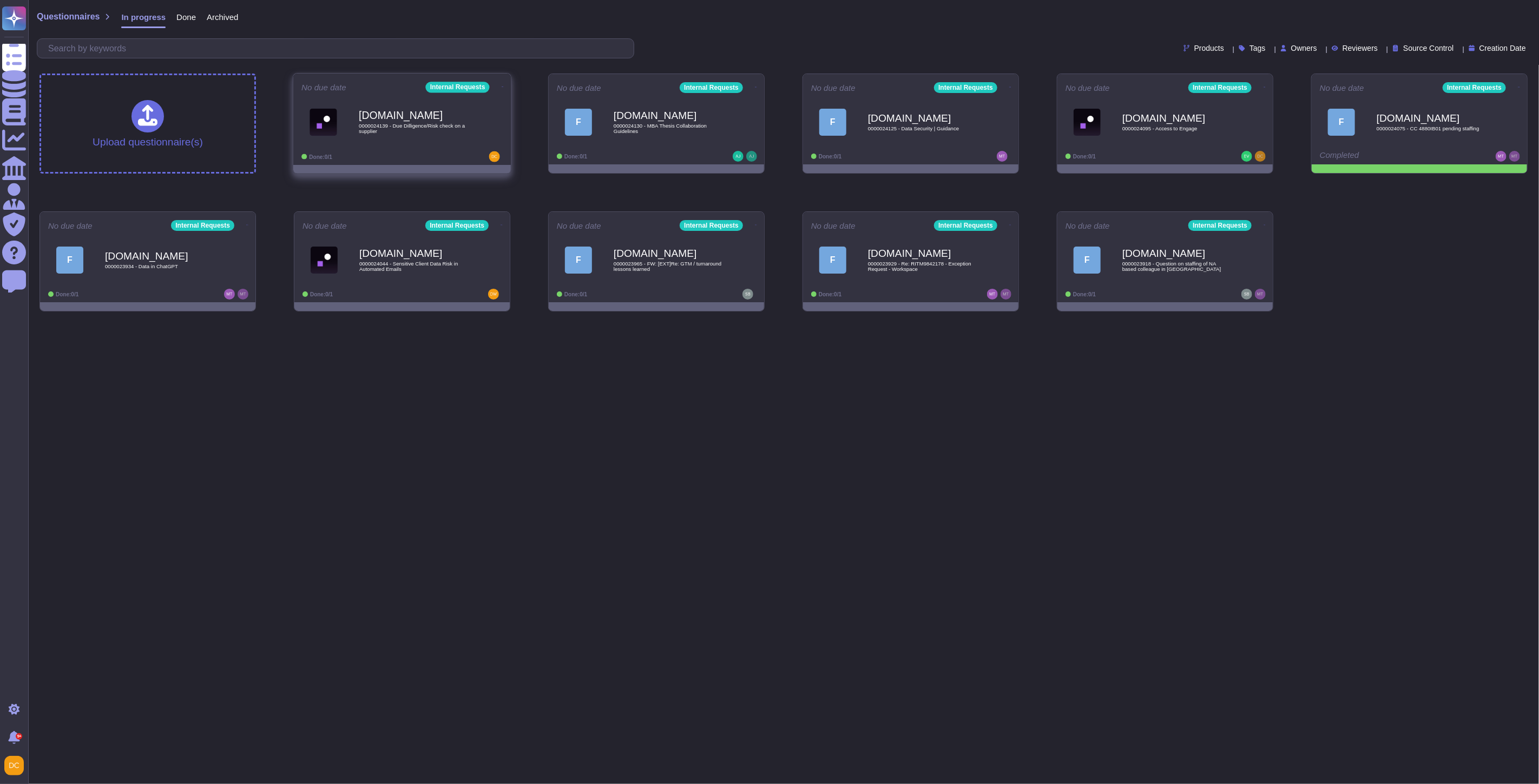
click at [425, 134] on span "0000024139 - Due Dilligence/Risk check on a supplier" at bounding box center [413, 128] width 109 height 10
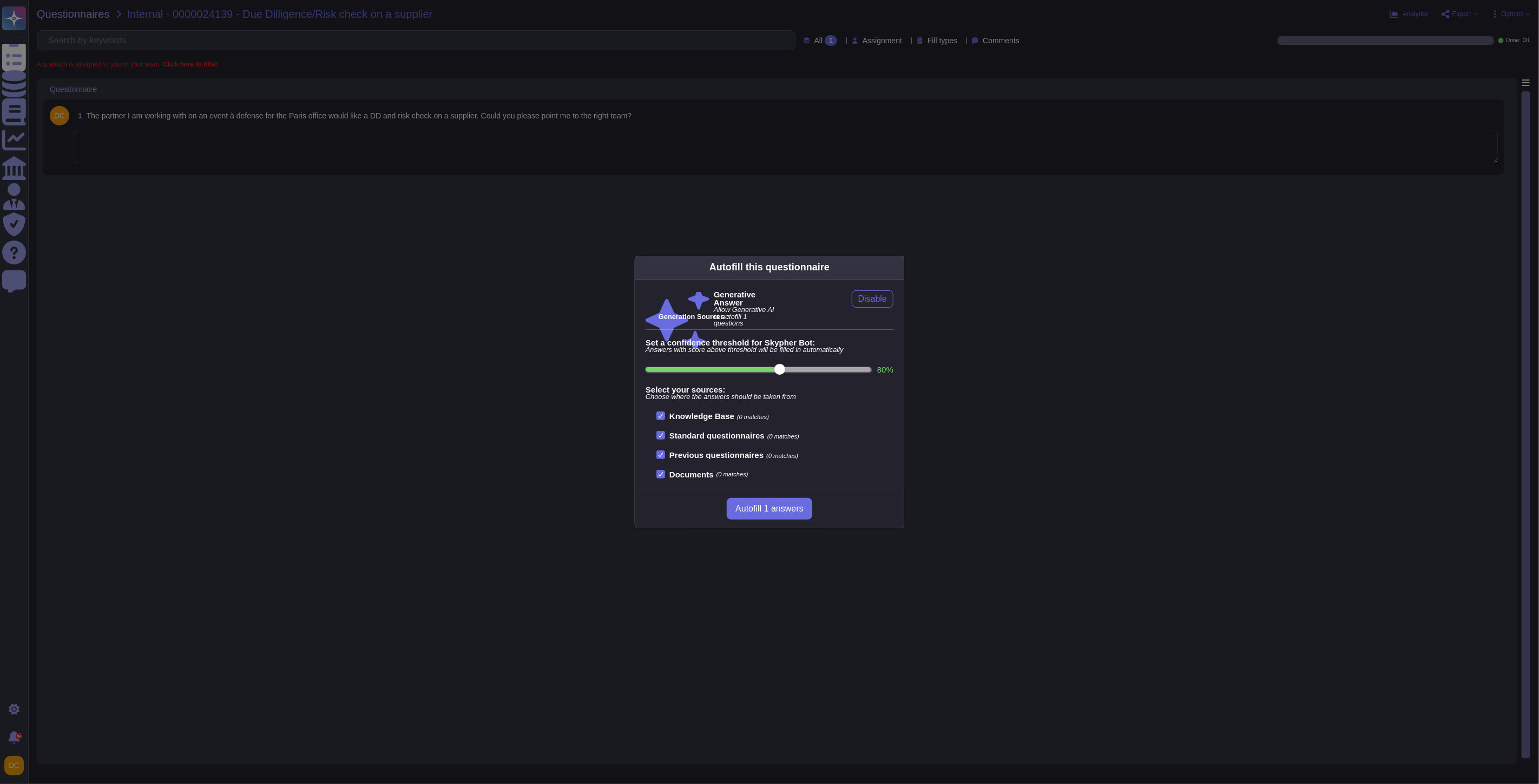
click at [267, 181] on div "Autofill this questionnaire Generative Answer Allow Generative AI to autofill 1…" at bounding box center [770, 392] width 1539 height 784
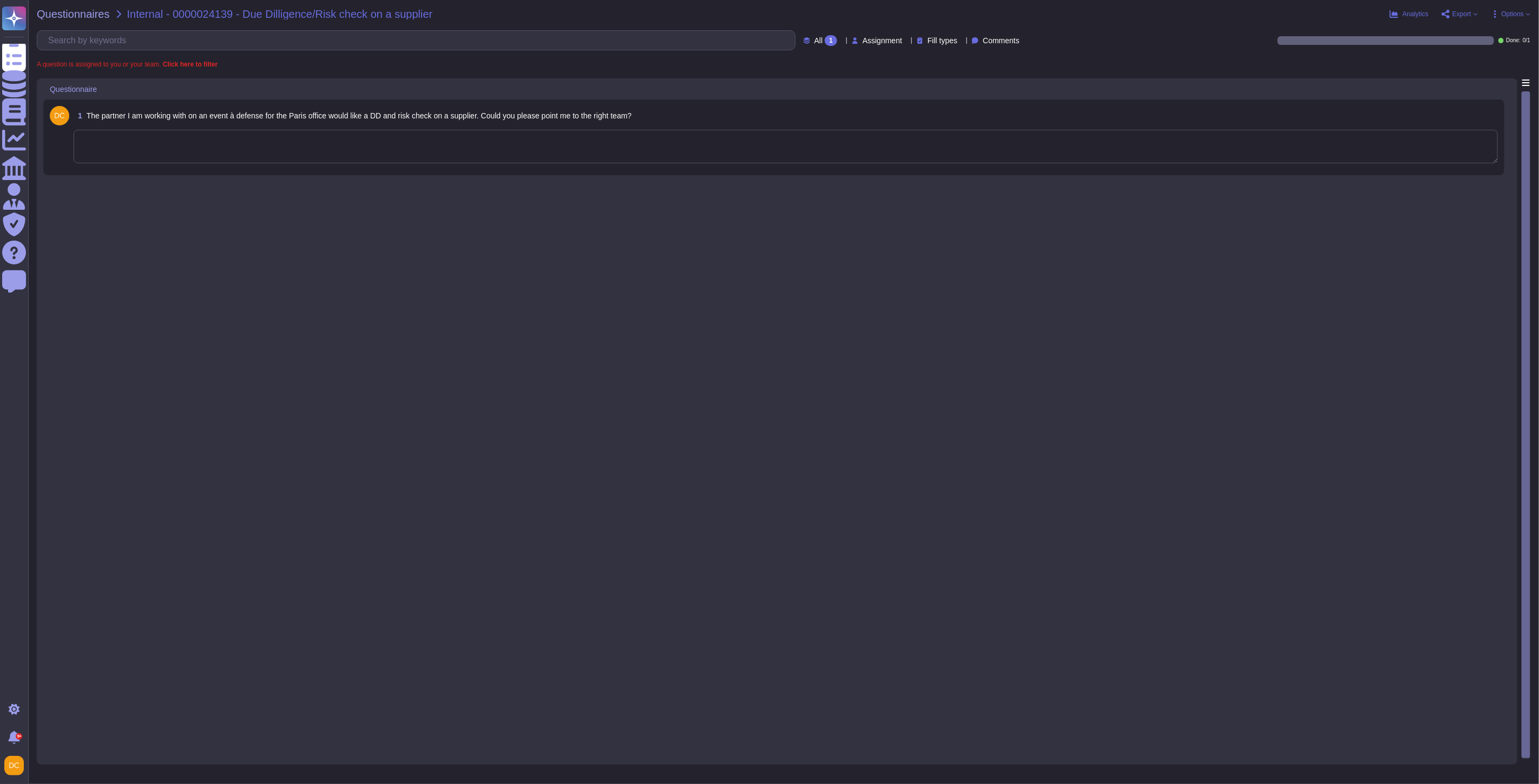
click at [237, 153] on textarea at bounding box center [786, 146] width 1424 height 33
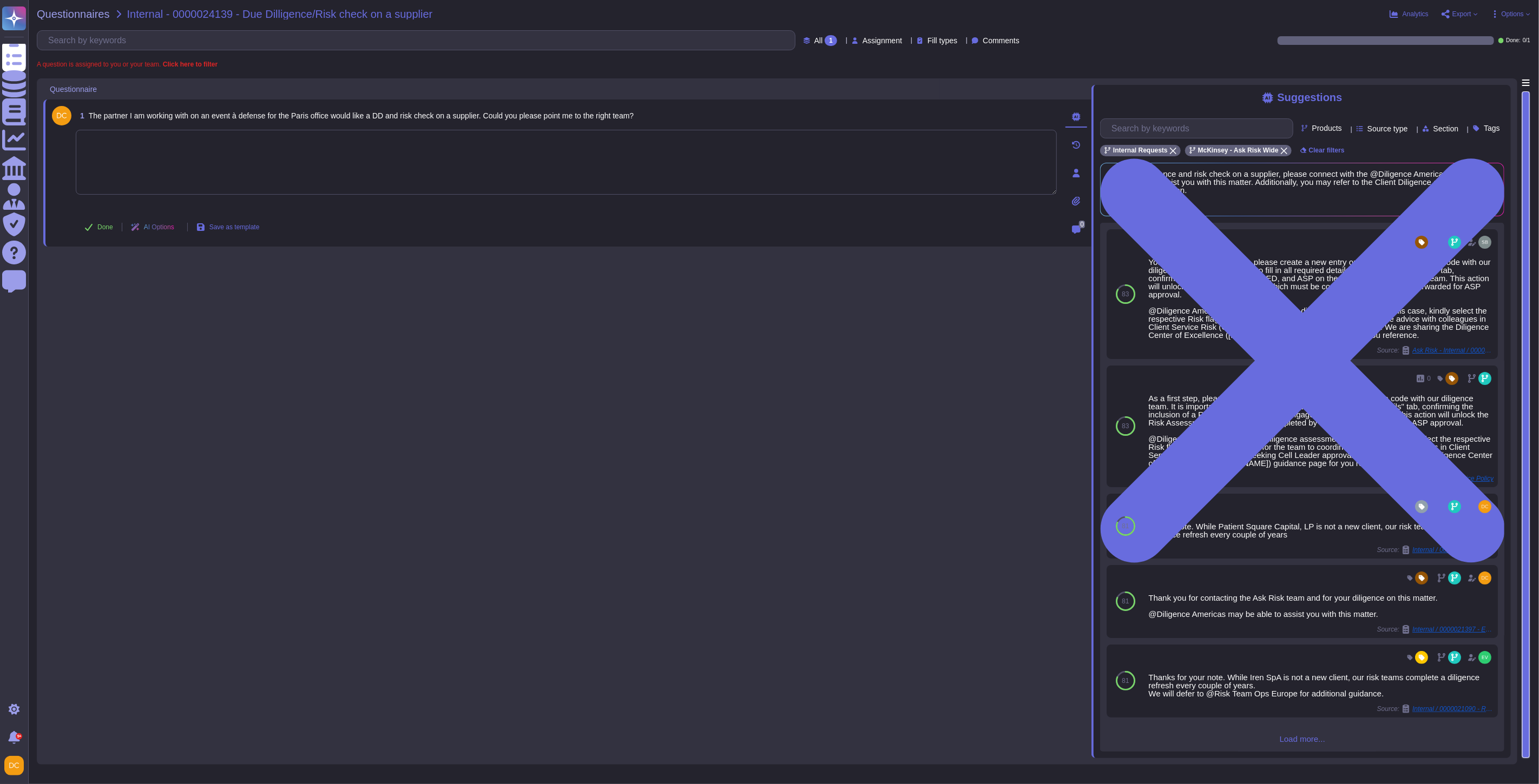
paste textarea "Please note that all suppliers must be submitted for onboarding in line with th…"
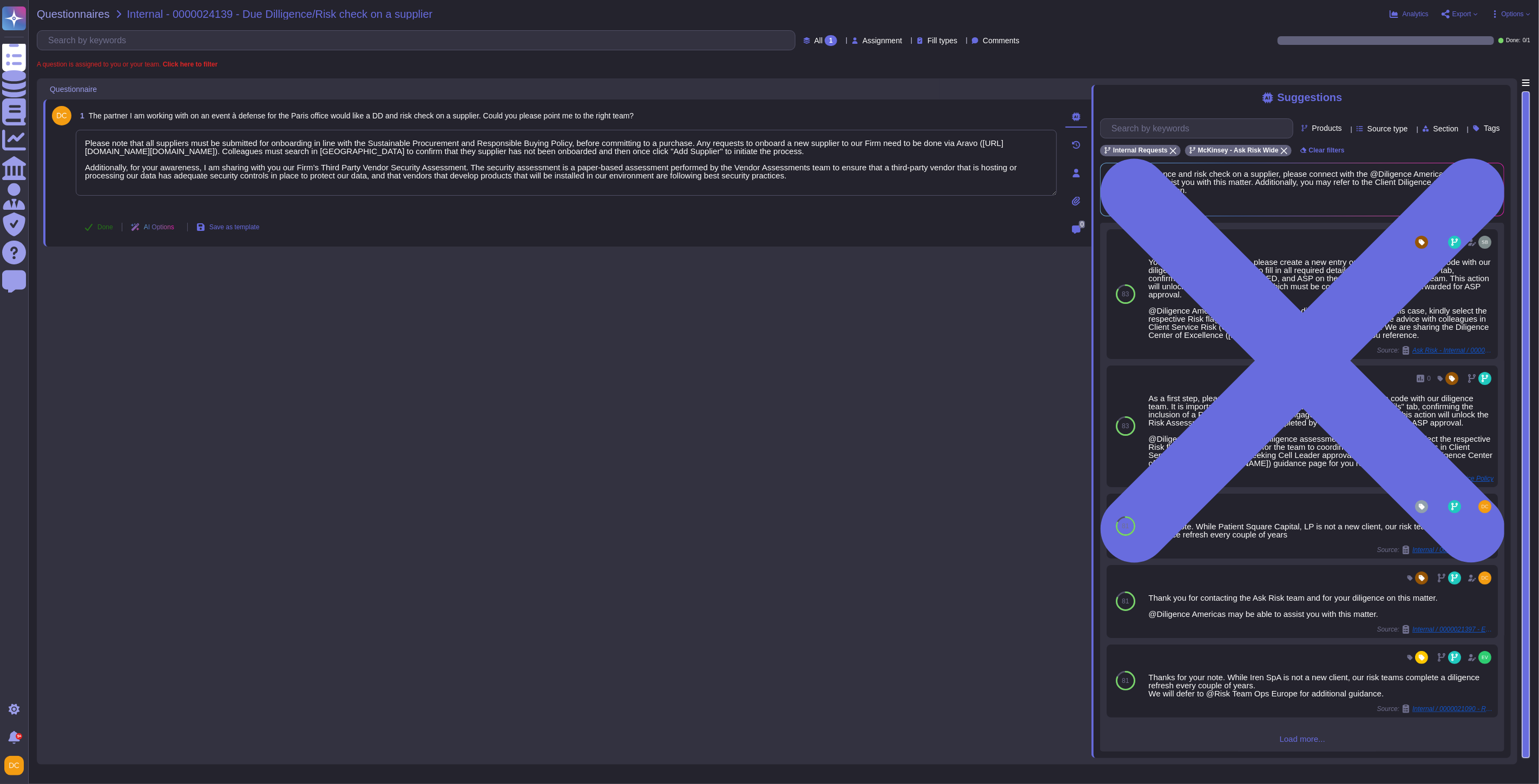
type textarea "Please note that all suppliers must be submitted for onboarding in line with th…"
click at [103, 232] on button "Done" at bounding box center [99, 227] width 46 height 21
